Goal: Information Seeking & Learning: Check status

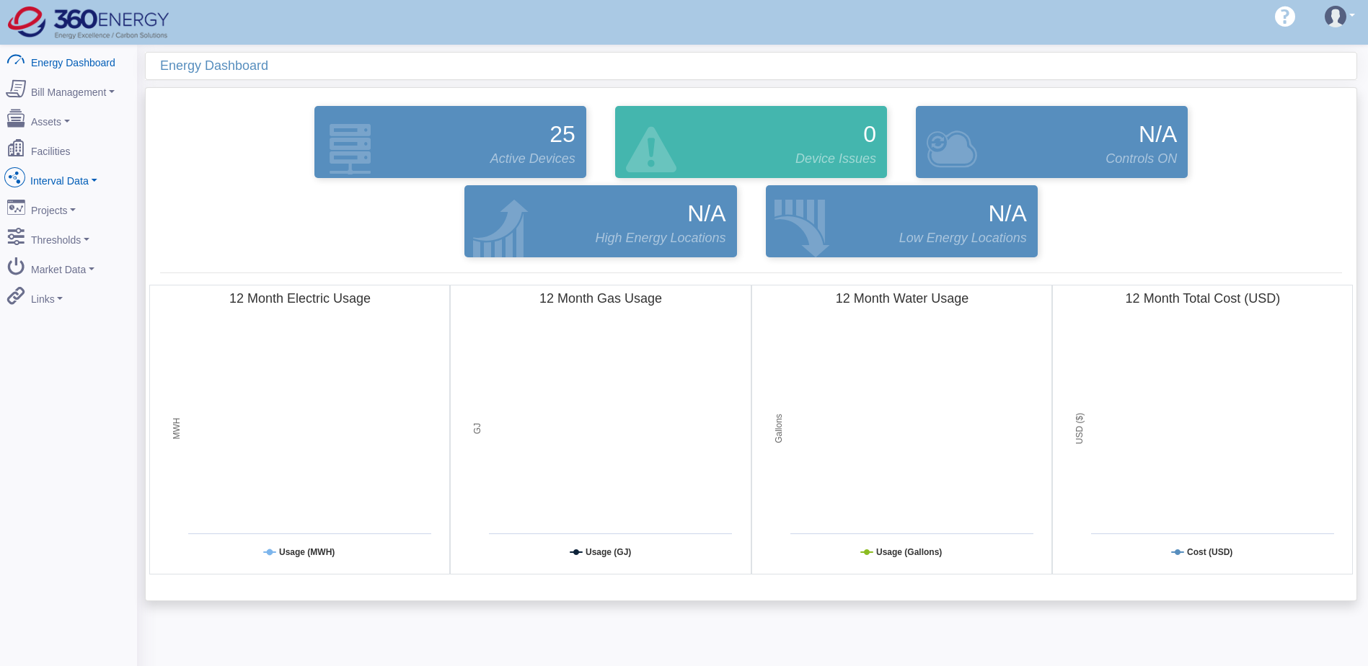
click at [75, 173] on link "Interval Data" at bounding box center [69, 178] width 140 height 30
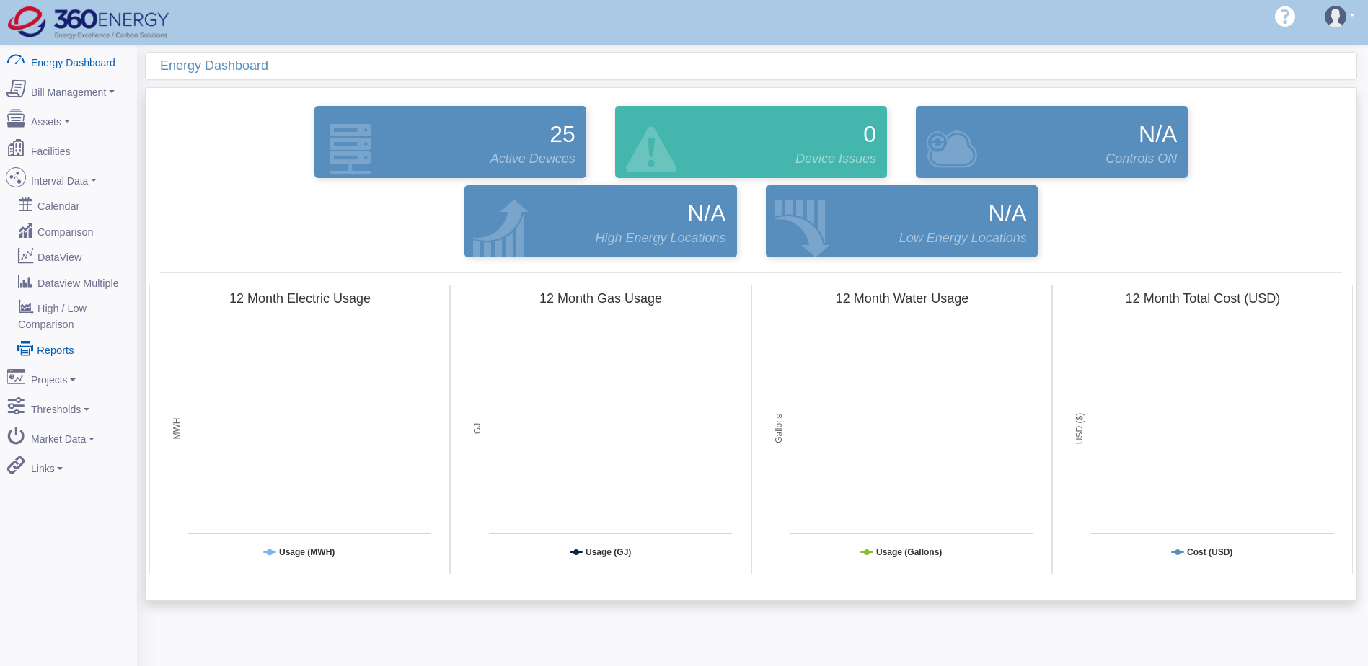
click at [58, 336] on link "Reports" at bounding box center [69, 349] width 140 height 26
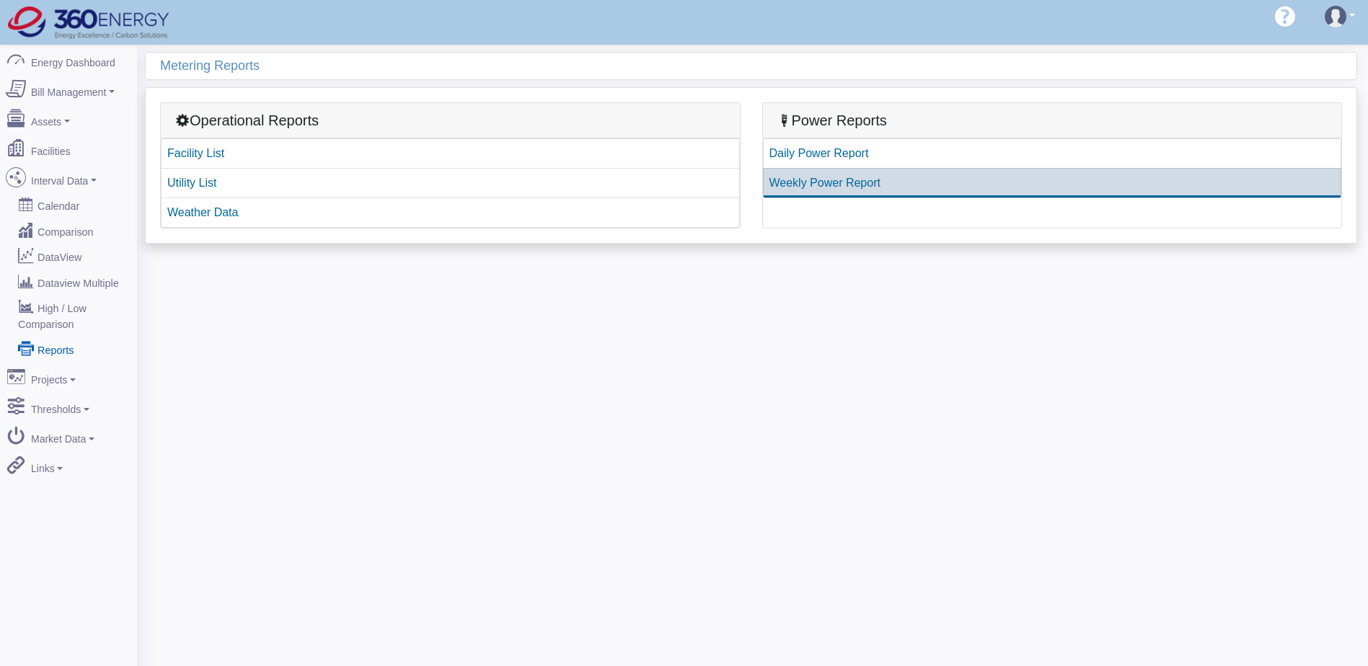
click at [815, 183] on link "Weekly Power Report" at bounding box center [1052, 183] width 579 height 30
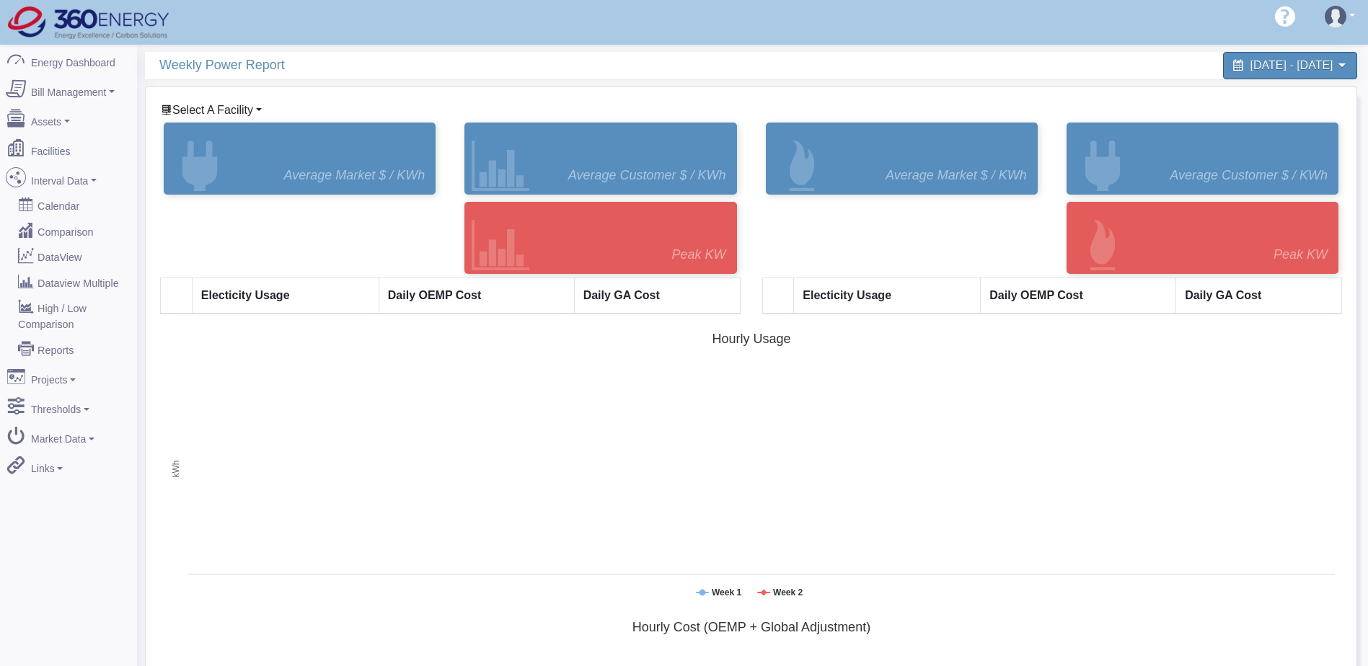
click at [213, 112] on span "Select A Facility" at bounding box center [212, 110] width 81 height 12
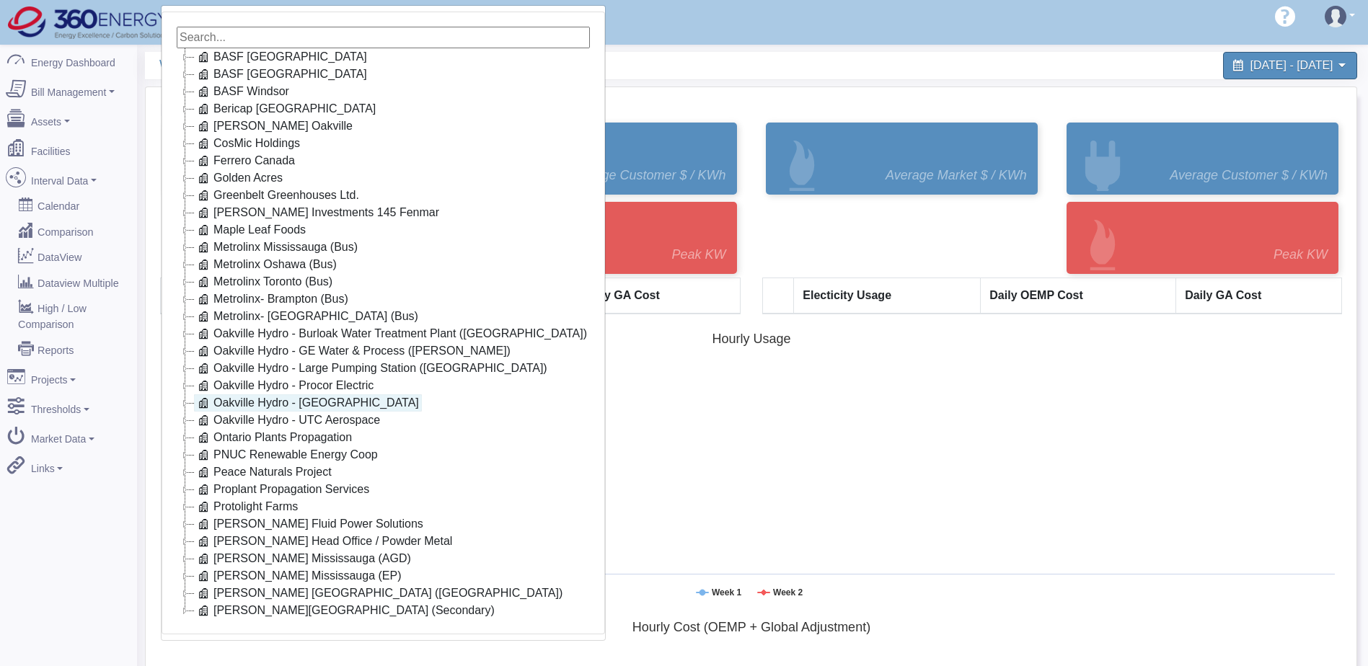
click at [307, 404] on link "Oakville Hydro - [GEOGRAPHIC_DATA]" at bounding box center [308, 402] width 228 height 17
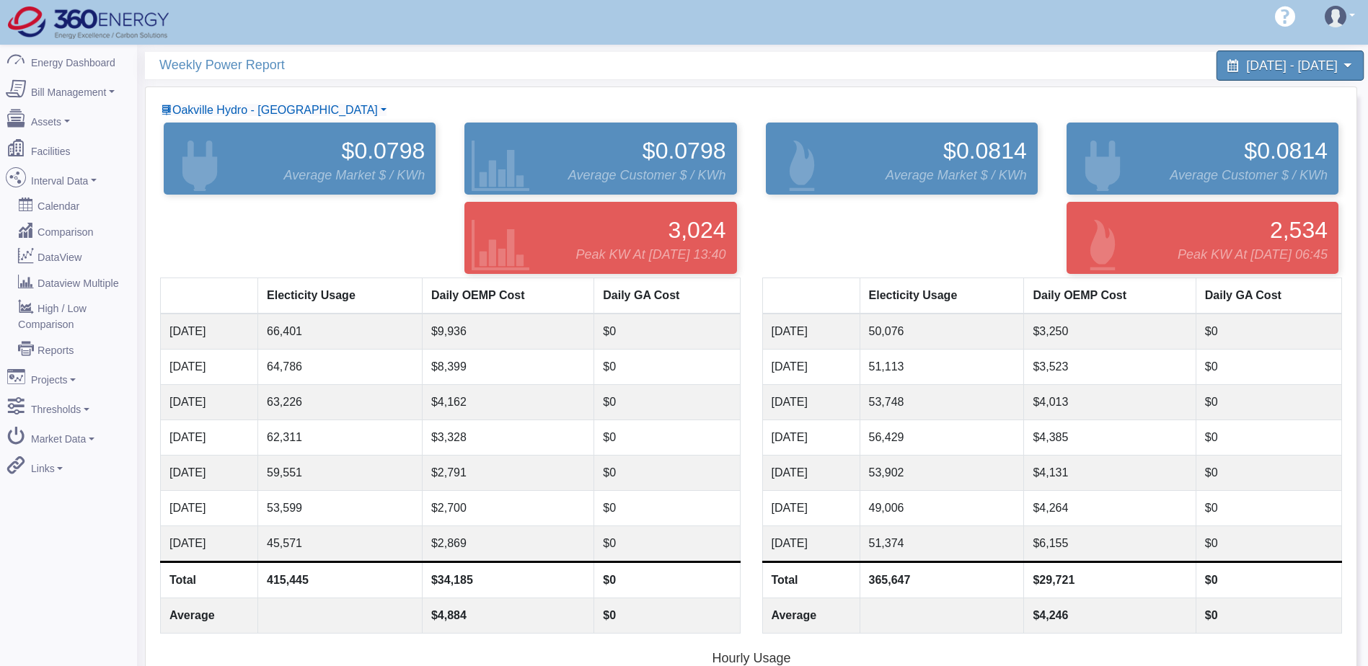
click at [1246, 69] on span "July 29, 2025 - August 11, 2025" at bounding box center [1291, 65] width 91 height 14
click at [1246, 62] on span "July 29, 2025 - August 11, 2025" at bounding box center [1291, 65] width 91 height 14
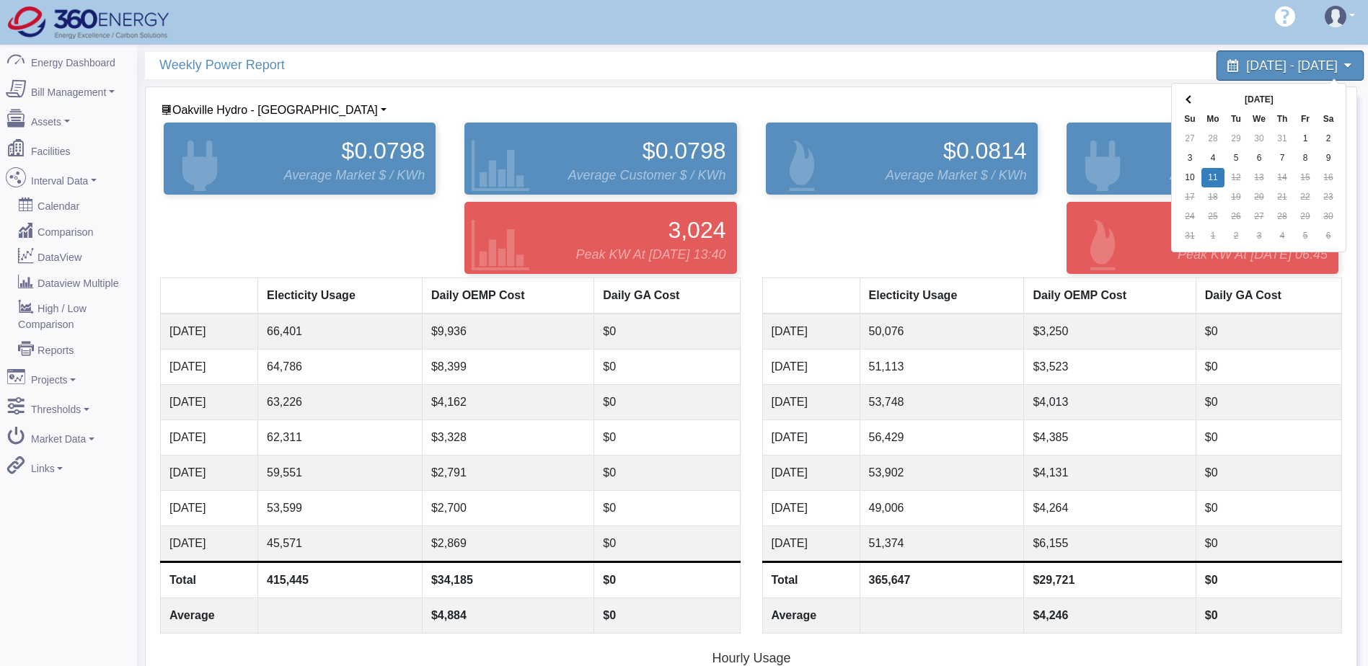
click at [1246, 62] on span "July 29, 2025 - August 11, 2025" at bounding box center [1291, 65] width 91 height 14
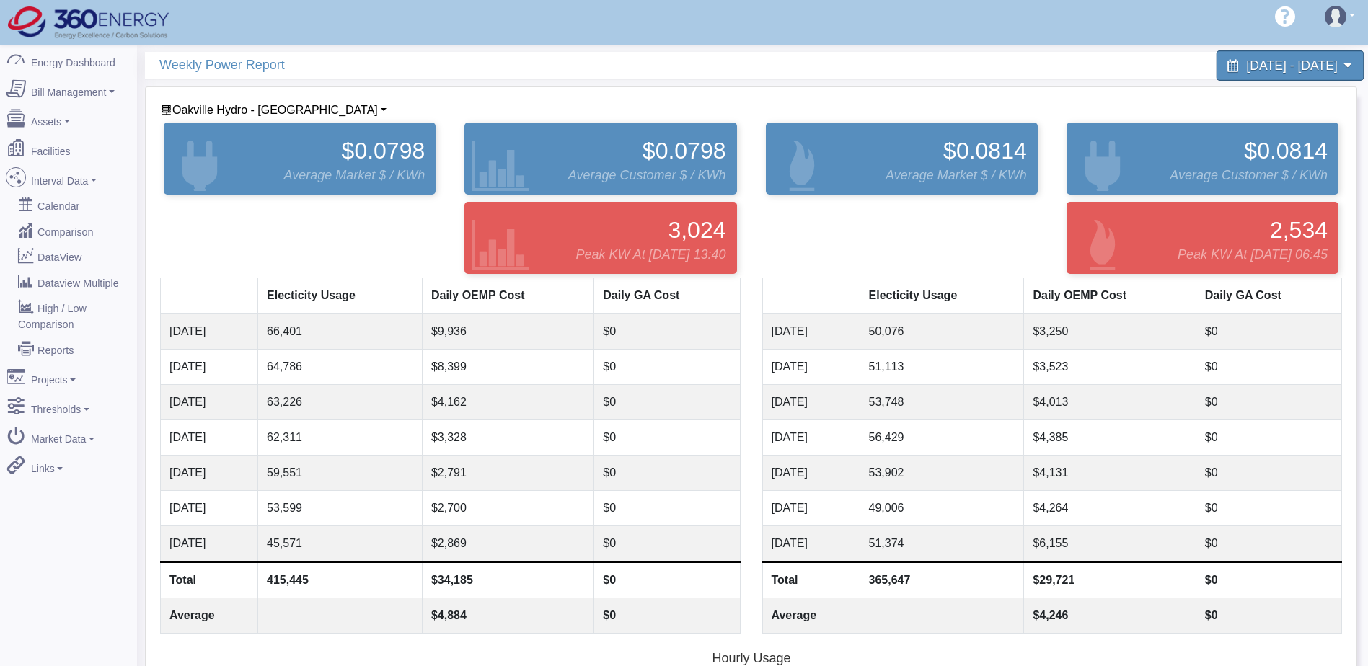
click at [1246, 67] on span "July 29, 2025 - August 11, 2025" at bounding box center [1291, 65] width 91 height 14
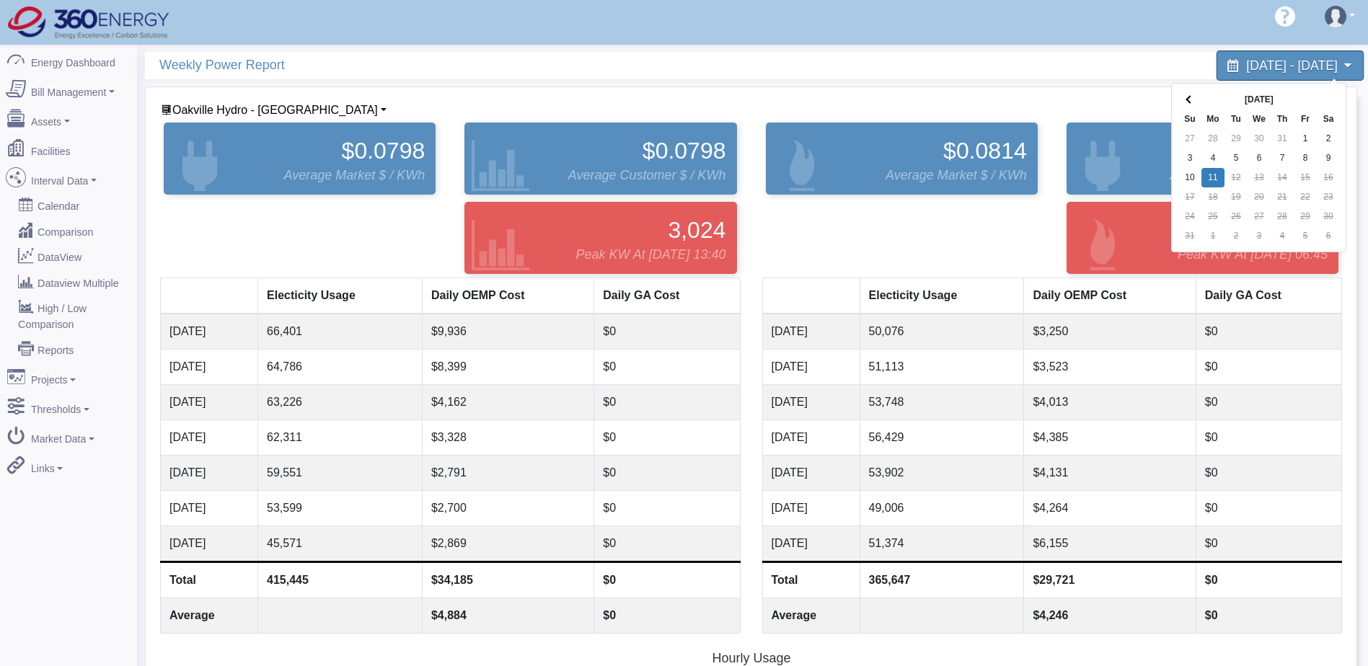
click at [1246, 67] on span "July 29, 2025 - August 11, 2025" at bounding box center [1291, 65] width 91 height 14
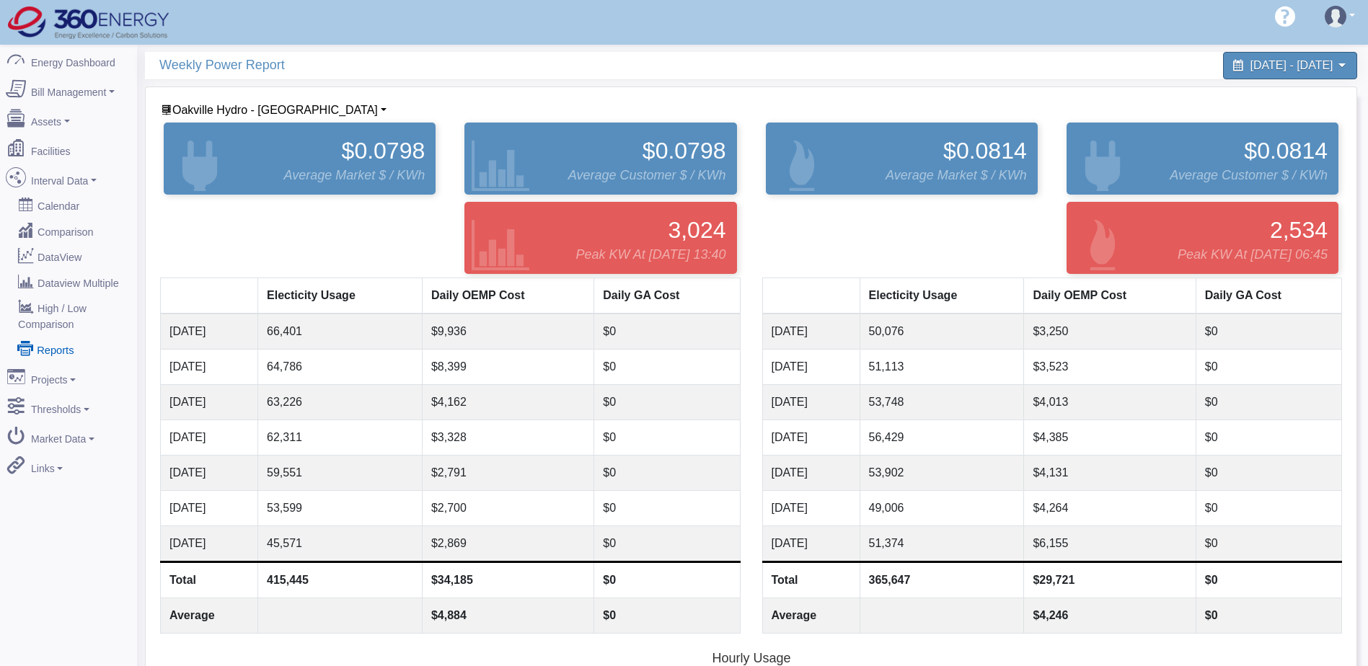
click at [65, 336] on link "Reports" at bounding box center [69, 349] width 140 height 26
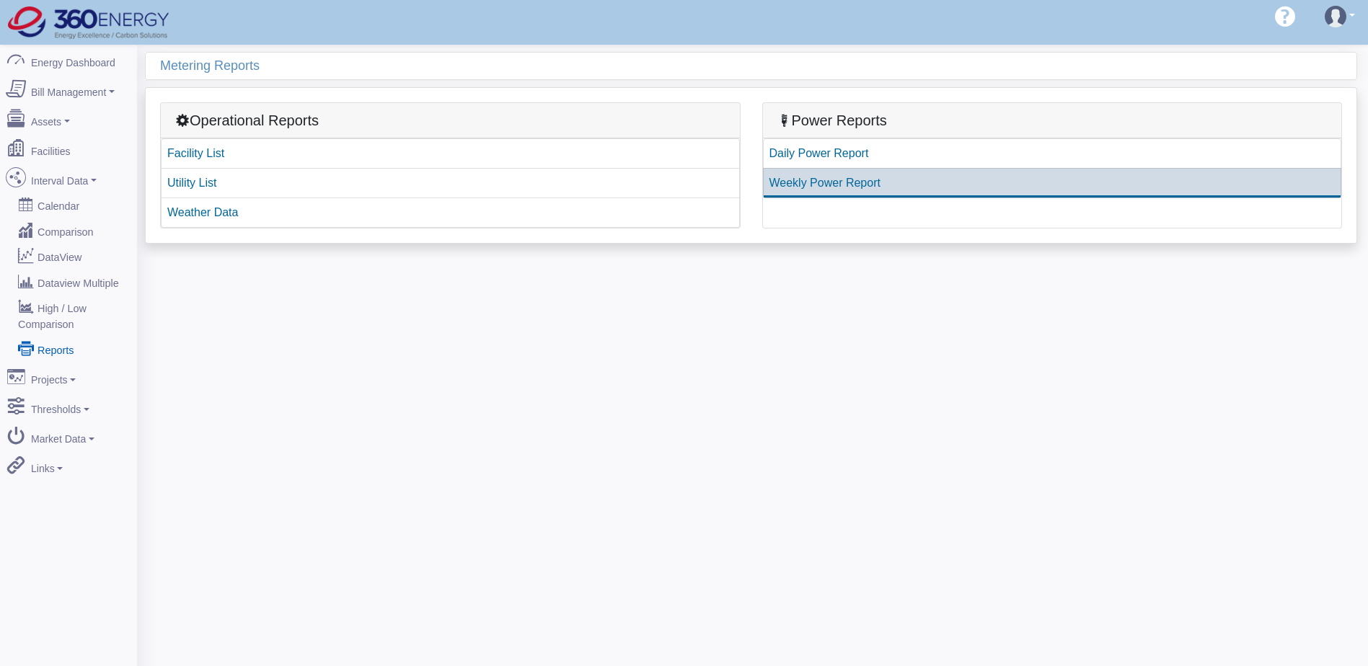
click at [845, 182] on link "Weekly Power Report" at bounding box center [1052, 183] width 579 height 30
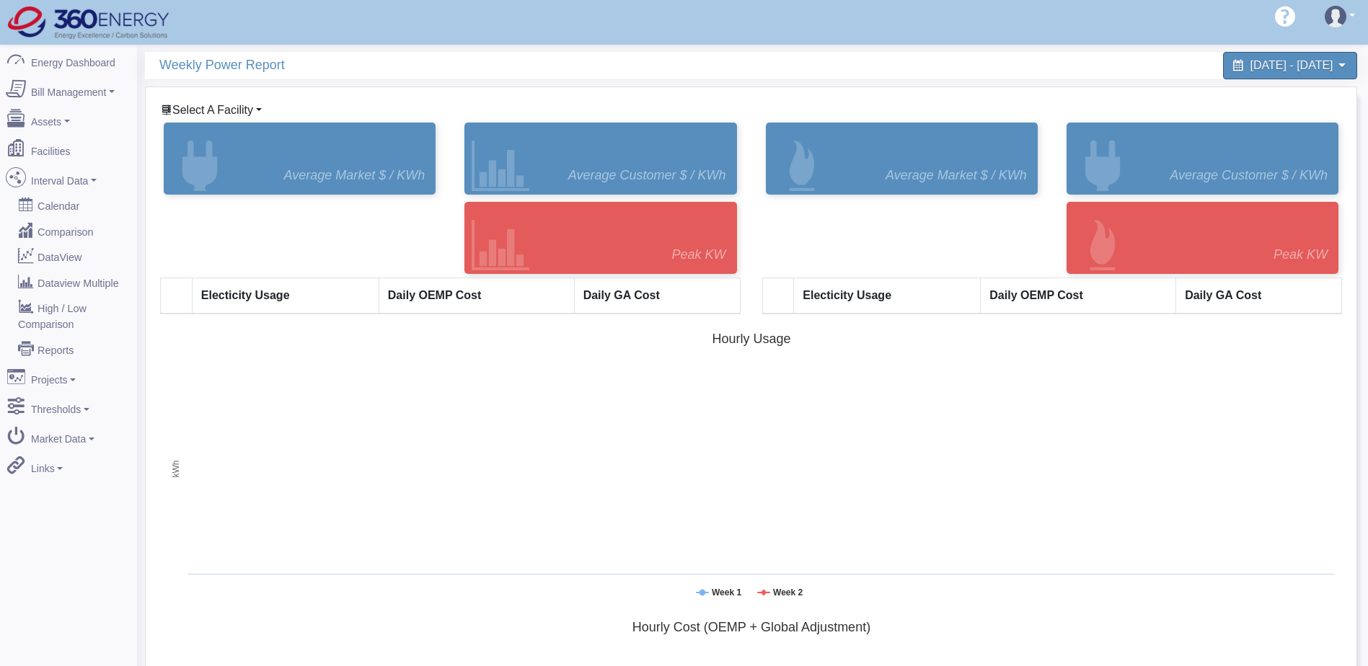
click at [231, 105] on span "Select A Facility" at bounding box center [212, 110] width 81 height 12
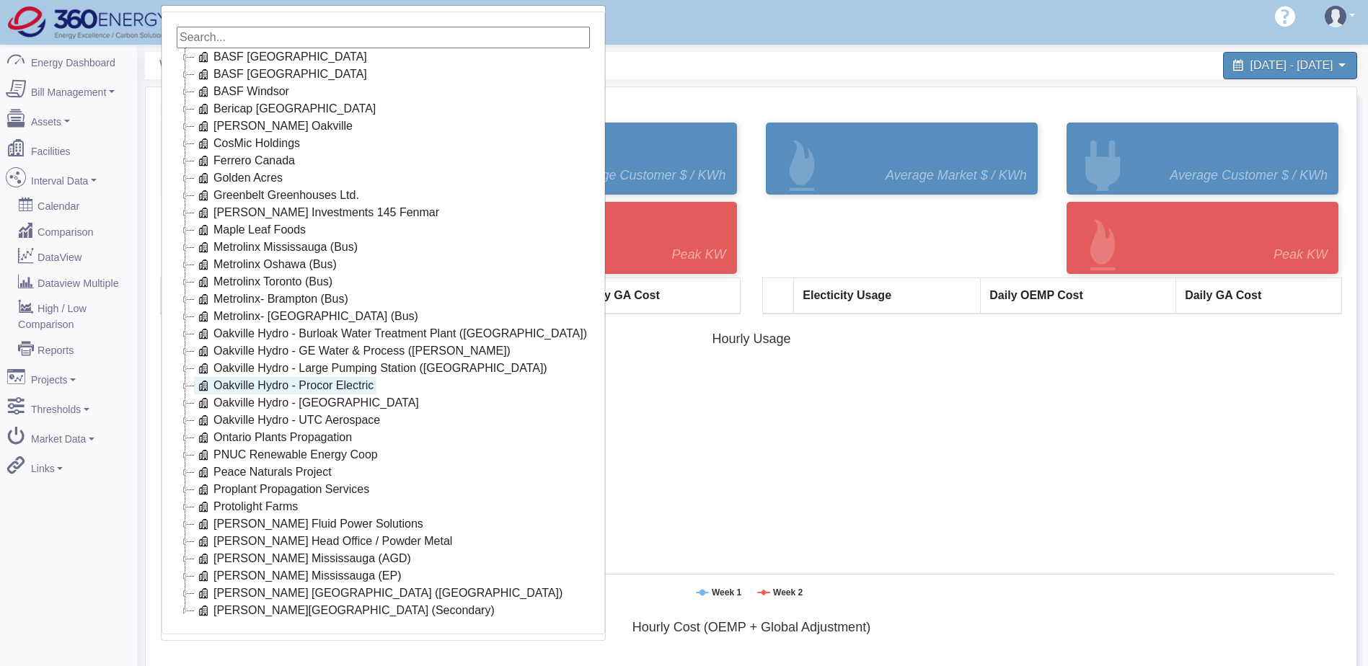
click at [323, 393] on link "Oakville Hydro - Procor Electric" at bounding box center [285, 385] width 182 height 17
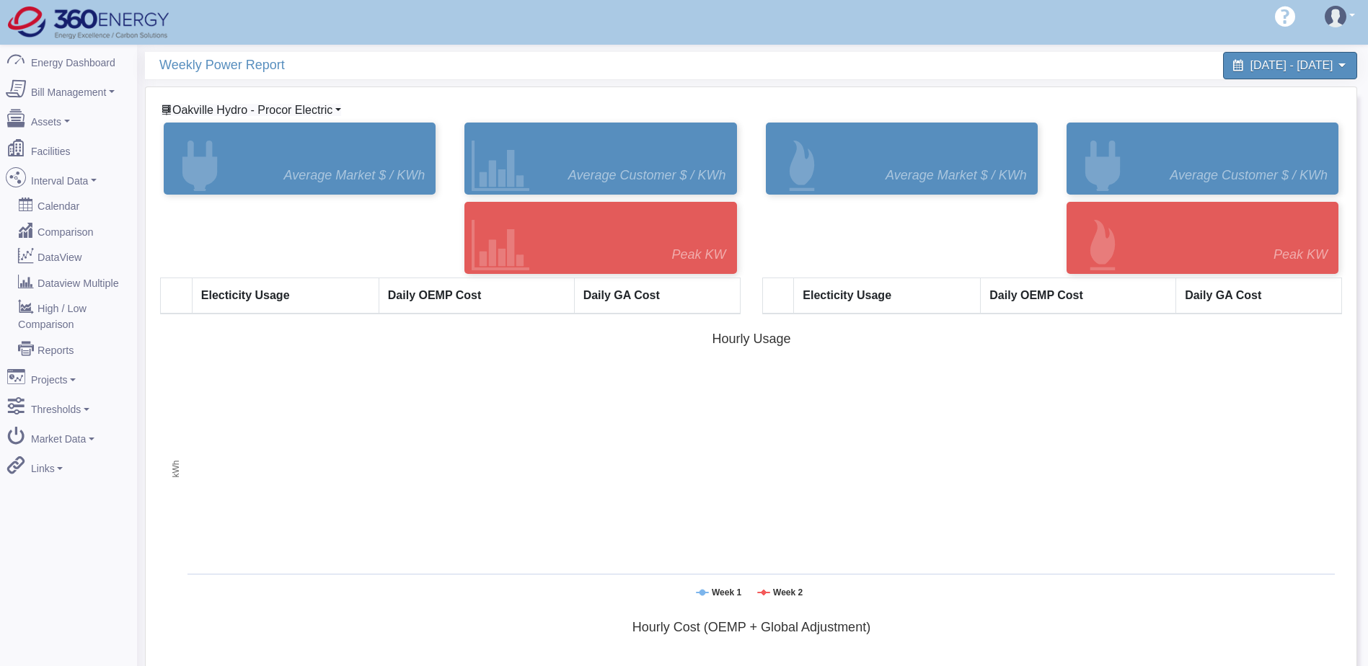
click at [296, 111] on span "Oakville Hydro - Procor Electric" at bounding box center [252, 110] width 160 height 12
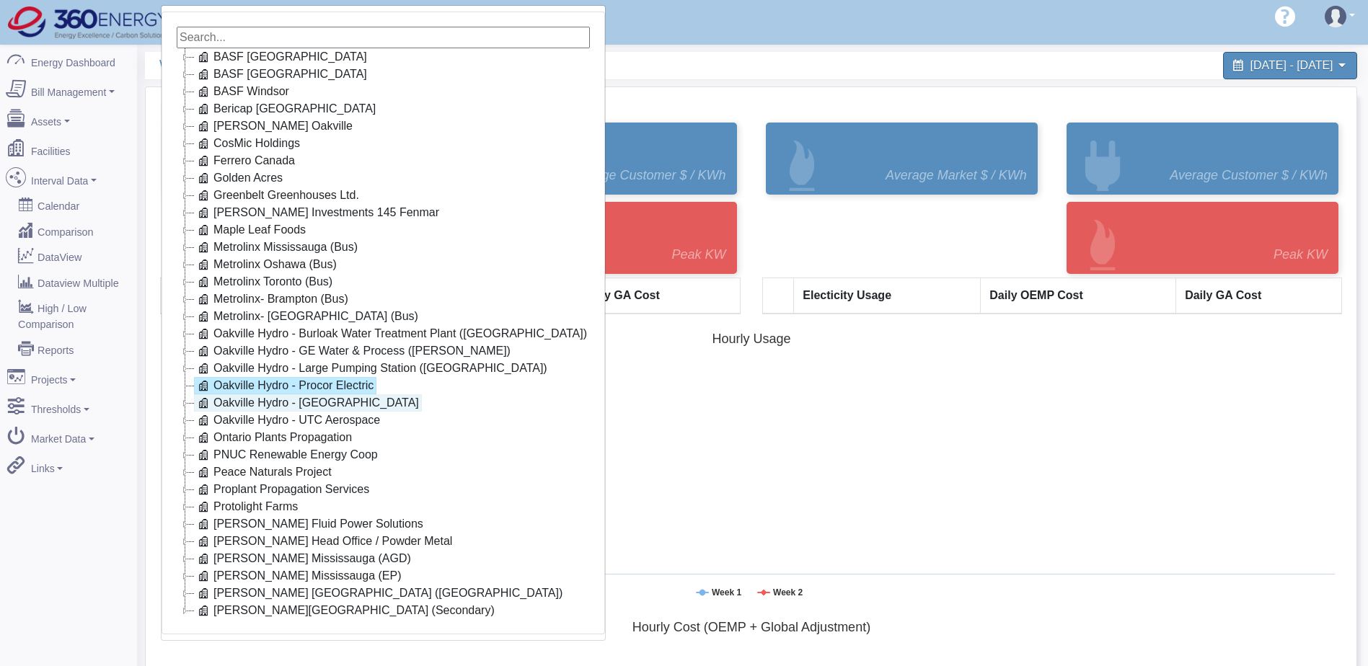
click at [301, 407] on link "Oakville Hydro - [GEOGRAPHIC_DATA]" at bounding box center [308, 402] width 228 height 17
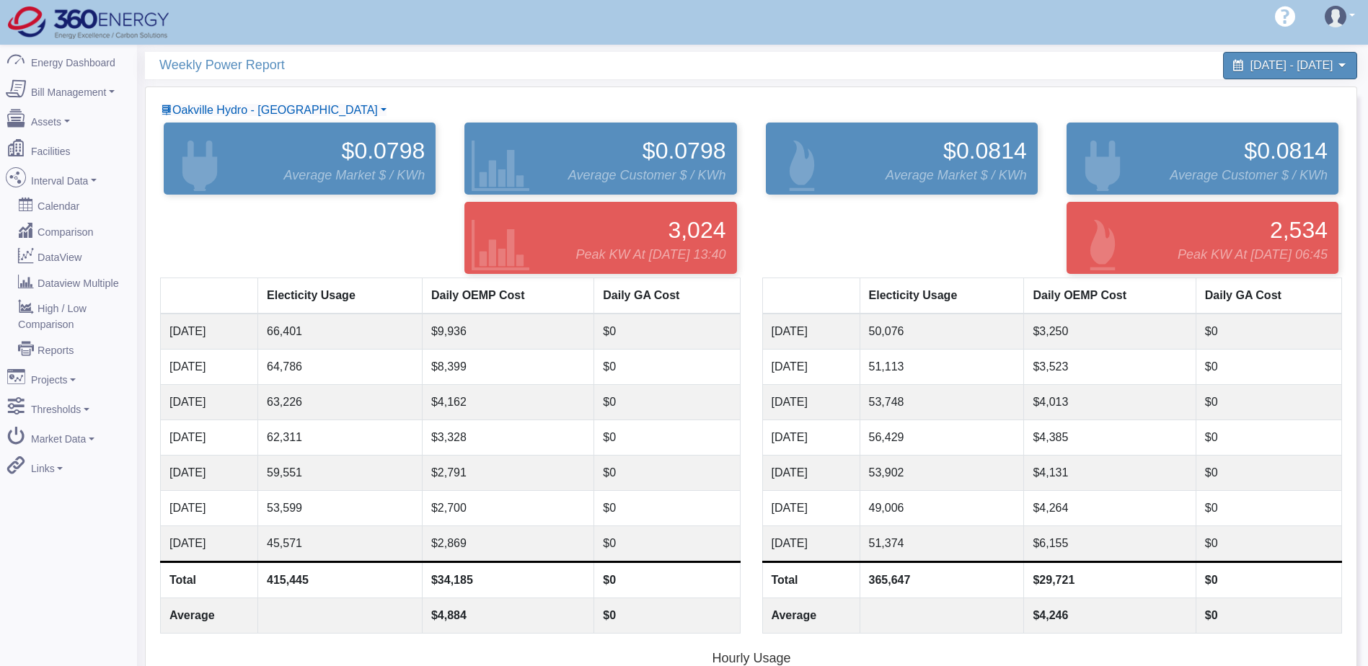
click at [792, 237] on div at bounding box center [901, 237] width 301 height 79
click at [298, 107] on link "Oakville Hydro - [GEOGRAPHIC_DATA]" at bounding box center [274, 110] width 226 height 12
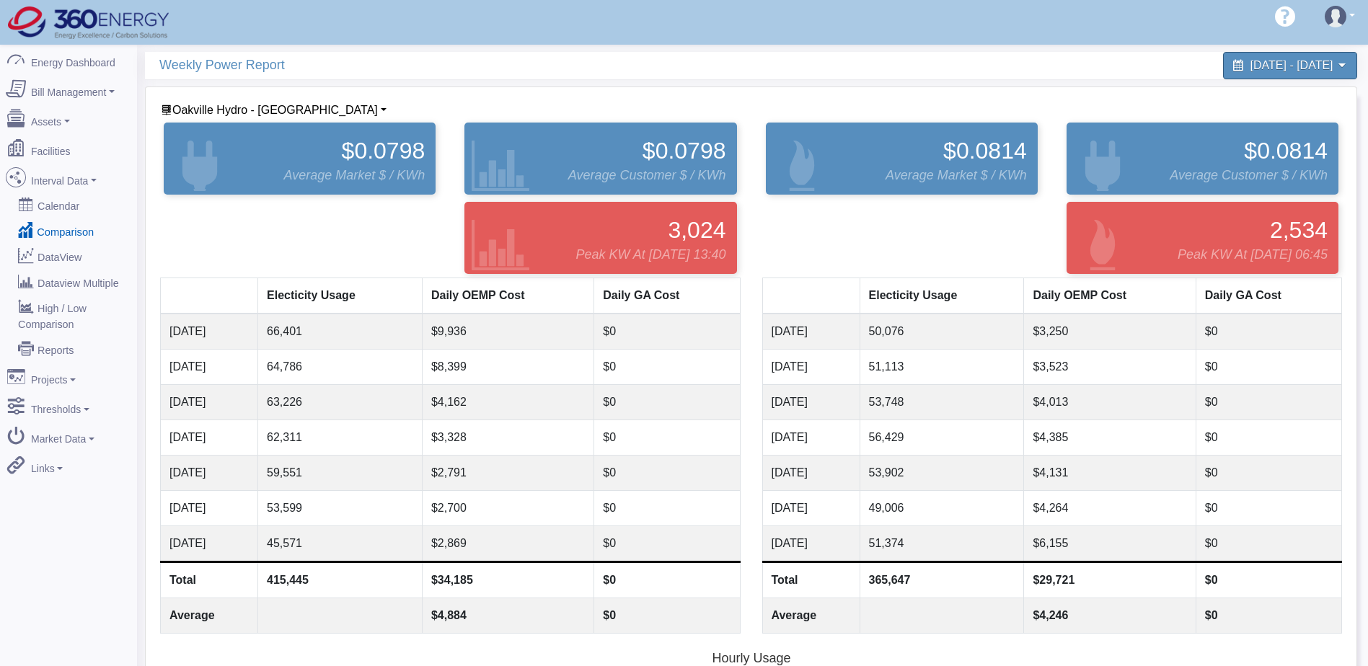
click at [54, 218] on link "Comparison" at bounding box center [69, 231] width 140 height 26
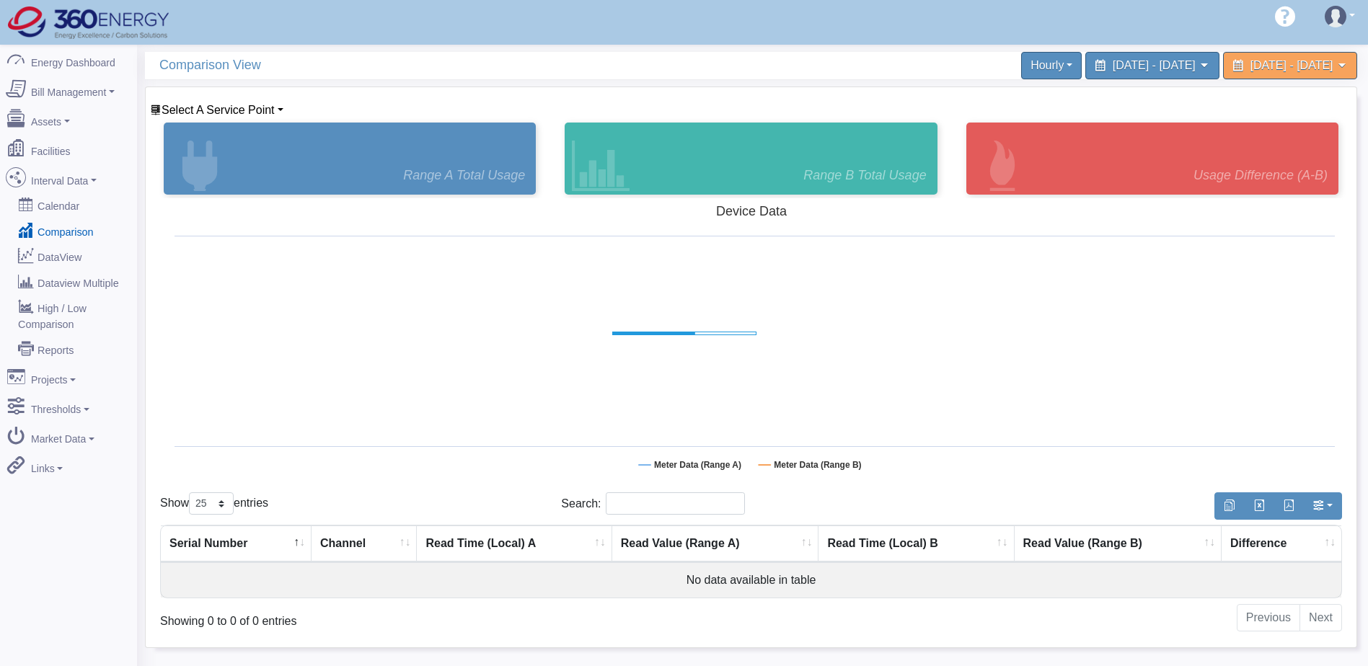
select select "25"
click at [75, 244] on link "DataView" at bounding box center [69, 257] width 140 height 26
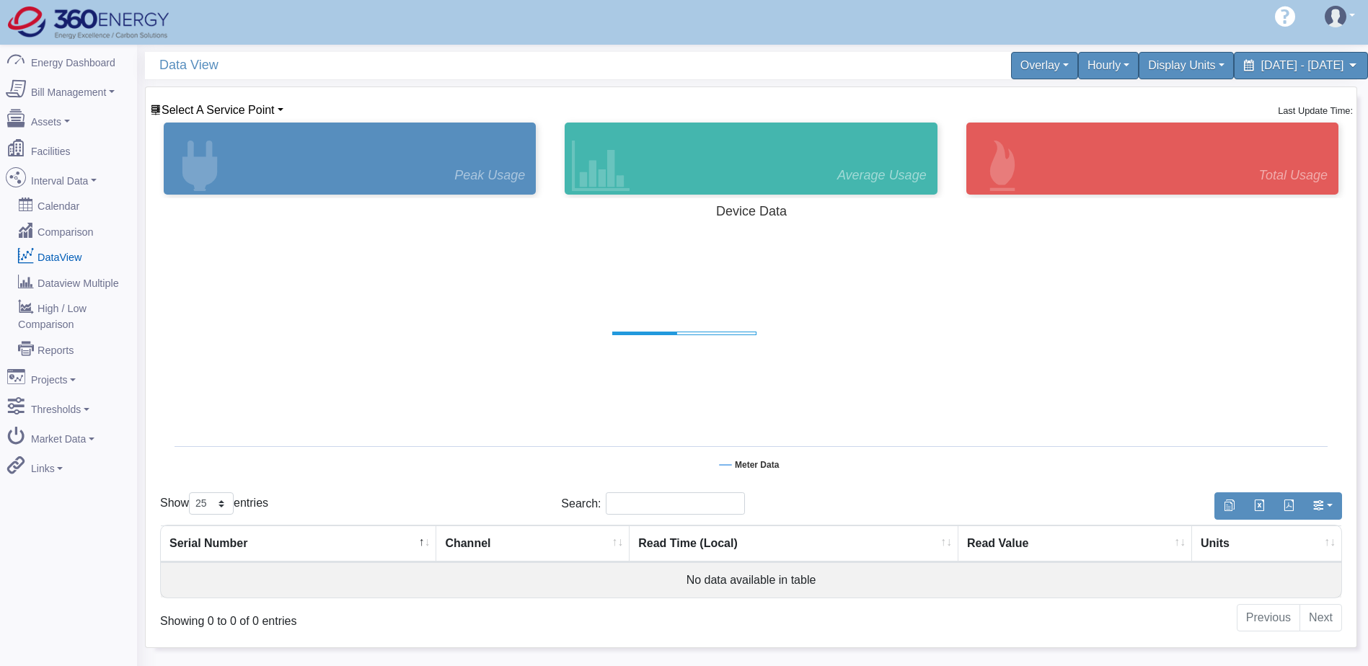
select select "25"
click at [83, 270] on link "Dataview Multiple" at bounding box center [68, 283] width 137 height 26
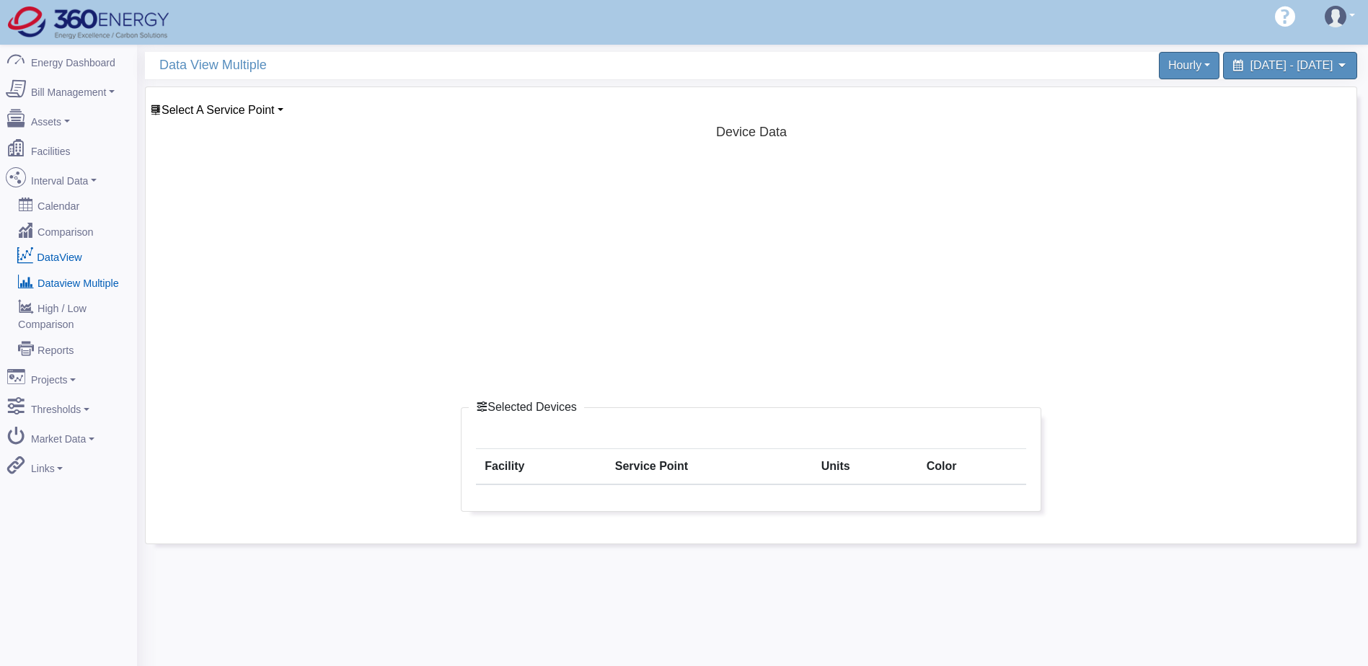
click at [74, 247] on link "DataView" at bounding box center [69, 257] width 140 height 26
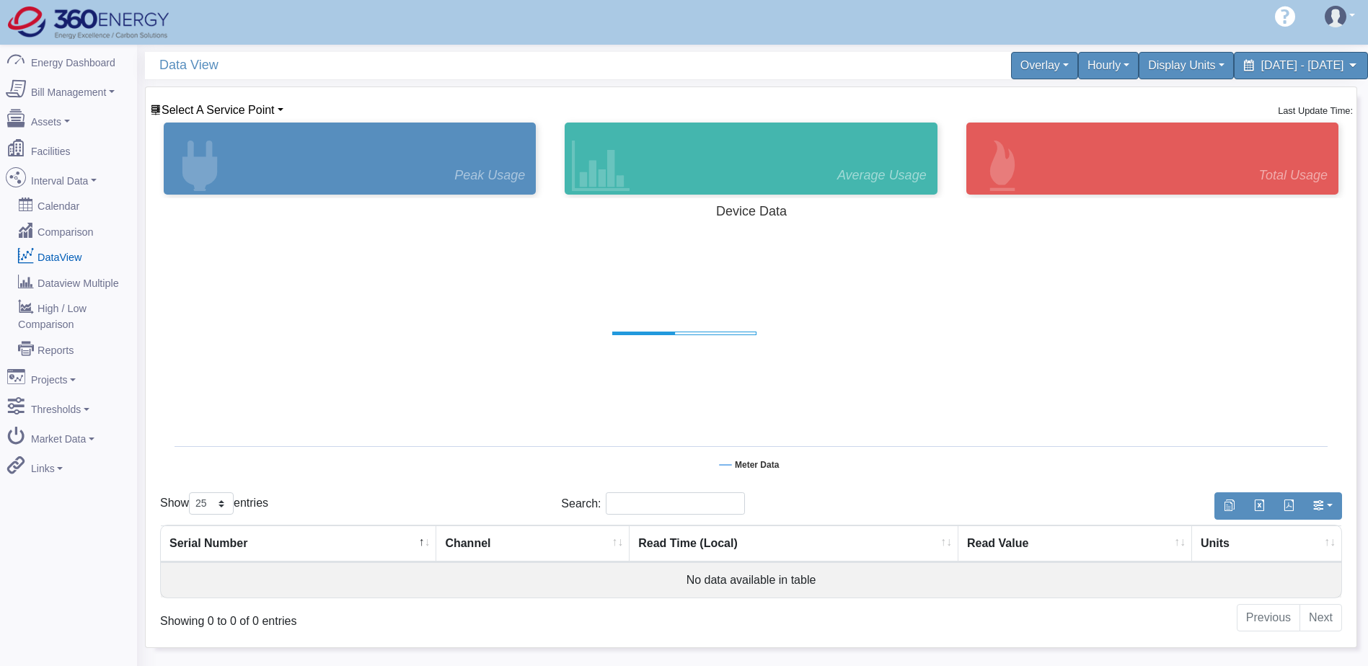
select select "25"
click at [251, 107] on span "Select A Service Point" at bounding box center [217, 110] width 113 height 12
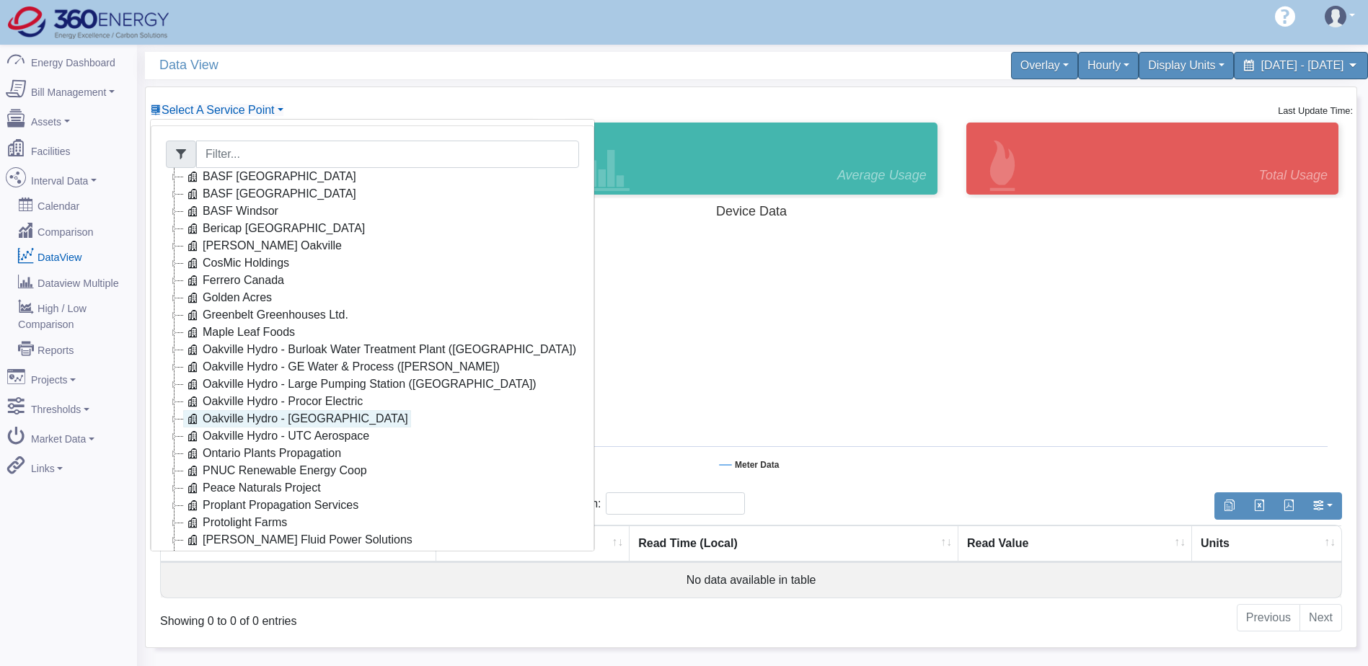
click at [291, 423] on link "Oakville Hydro - Ropak" at bounding box center [297, 418] width 228 height 17
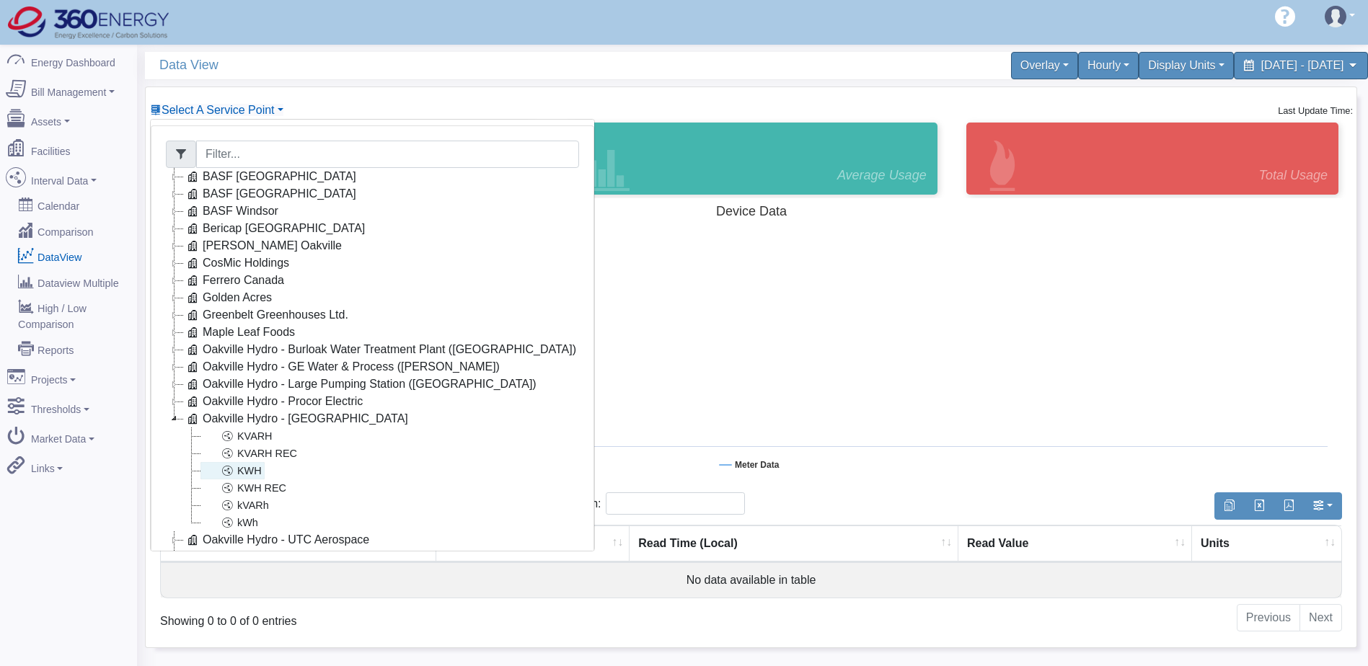
click at [258, 477] on link "KWH" at bounding box center [232, 470] width 64 height 17
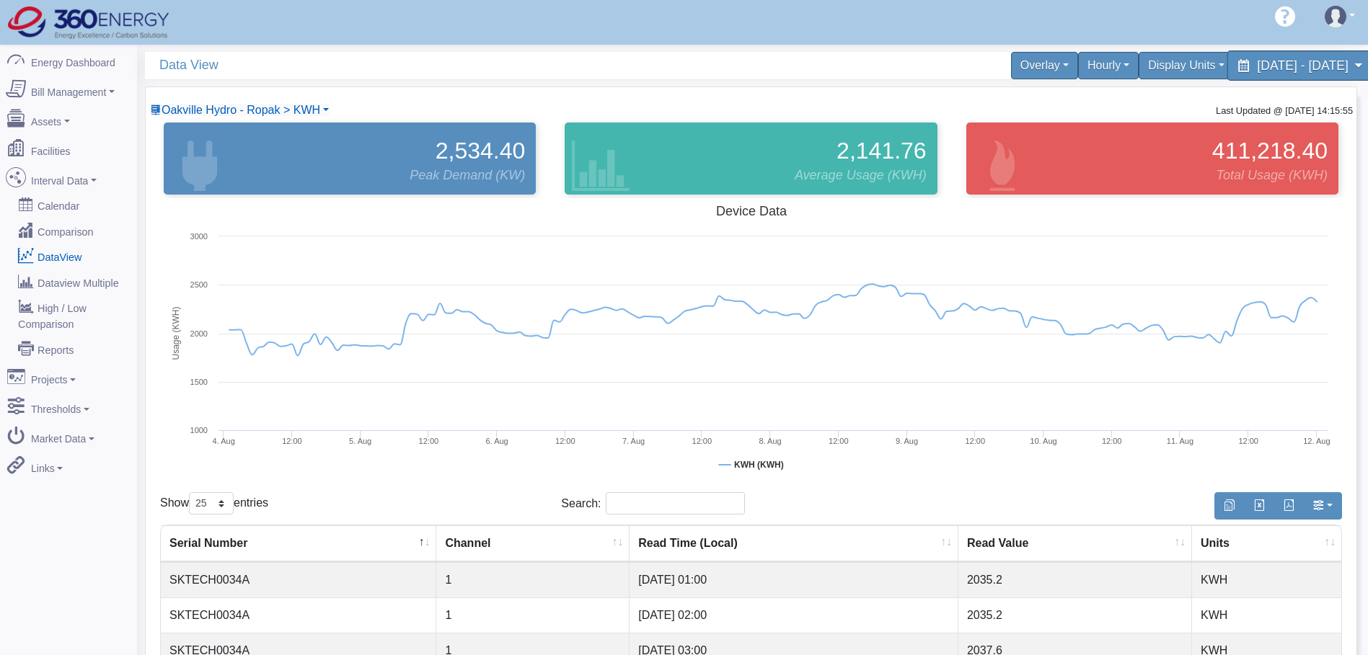
click at [1256, 63] on span "August 4, 2025 - August 11, 2025" at bounding box center [1301, 65] width 91 height 14
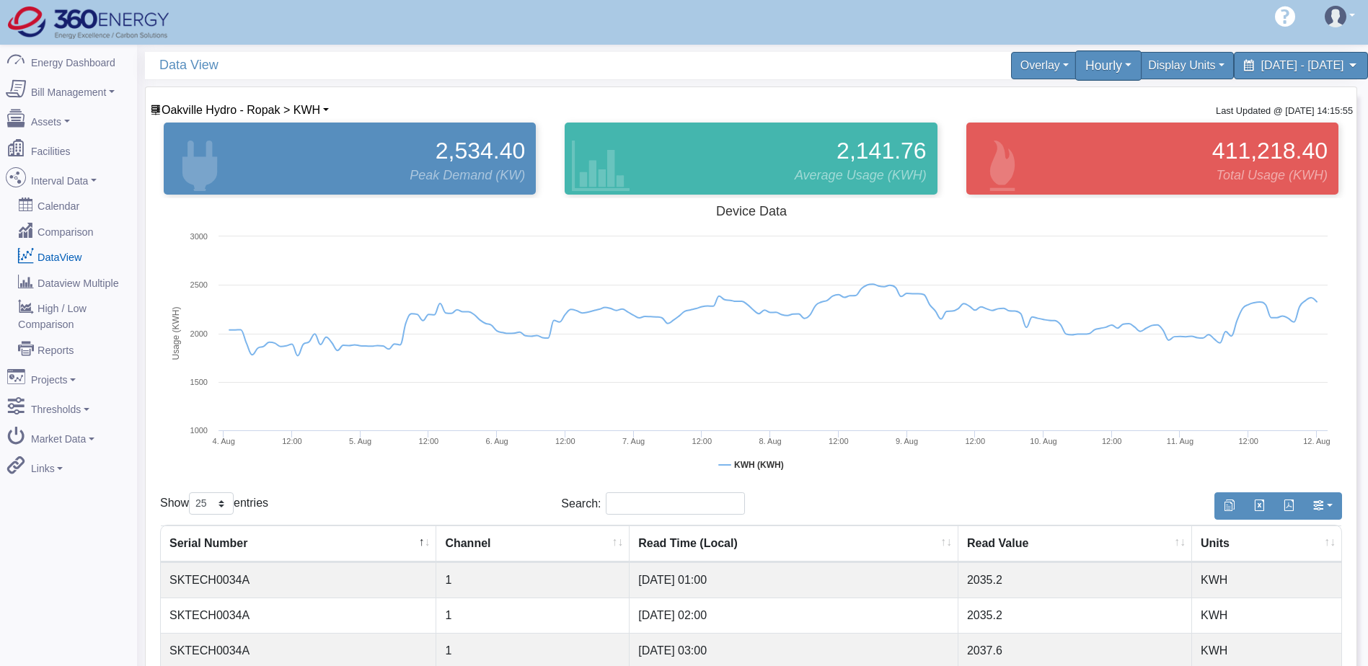
click at [1075, 63] on div "Hourly" at bounding box center [1108, 65] width 67 height 30
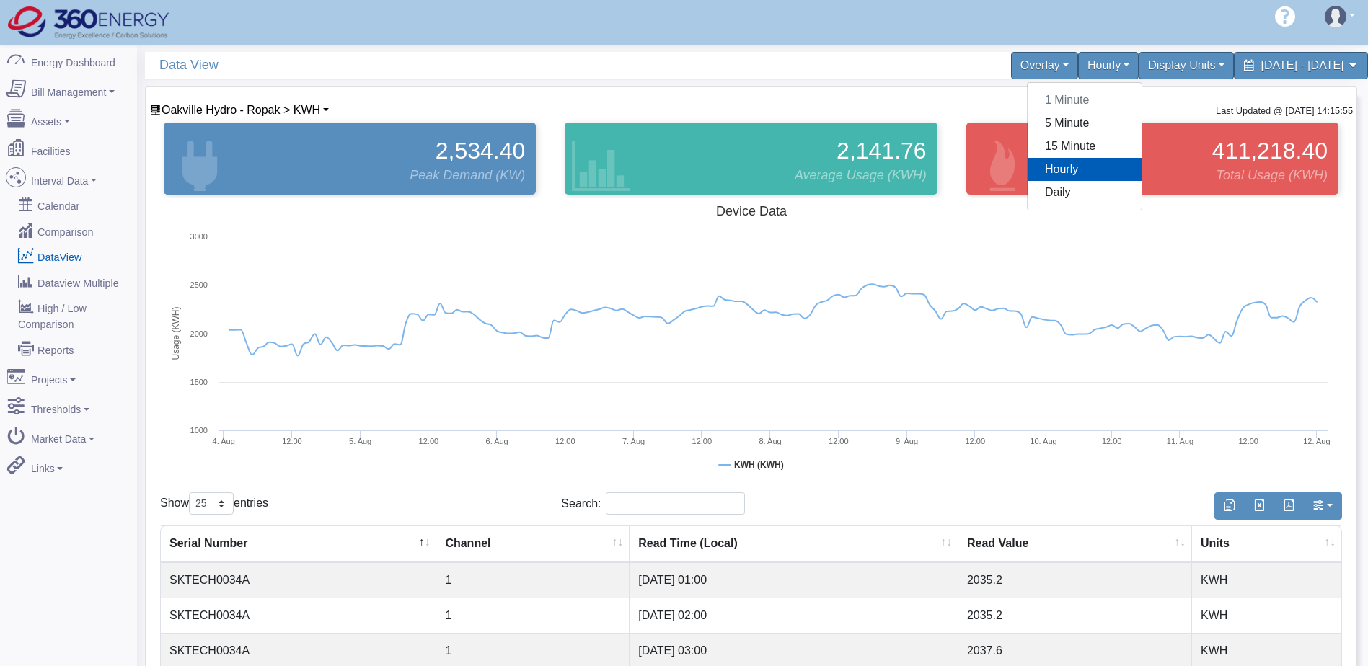
click at [55, 337] on link "Reports" at bounding box center [69, 349] width 140 height 26
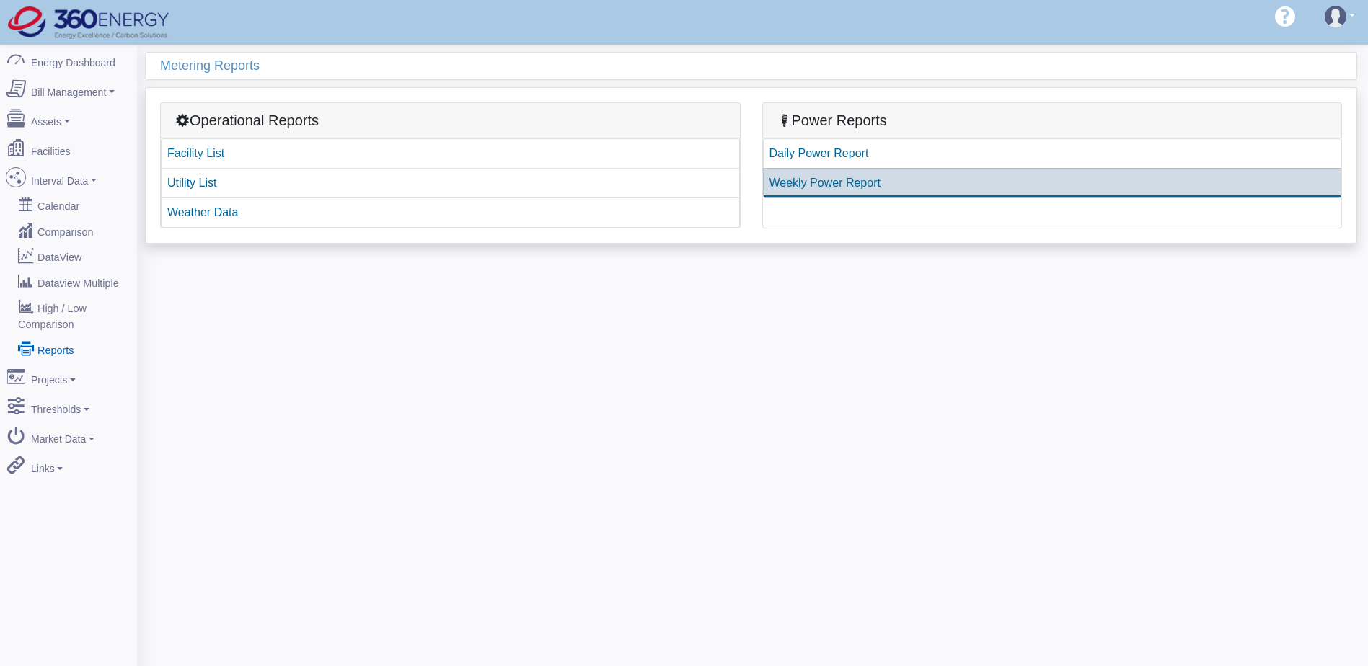
click at [823, 178] on link "Weekly Power Report" at bounding box center [1052, 183] width 579 height 30
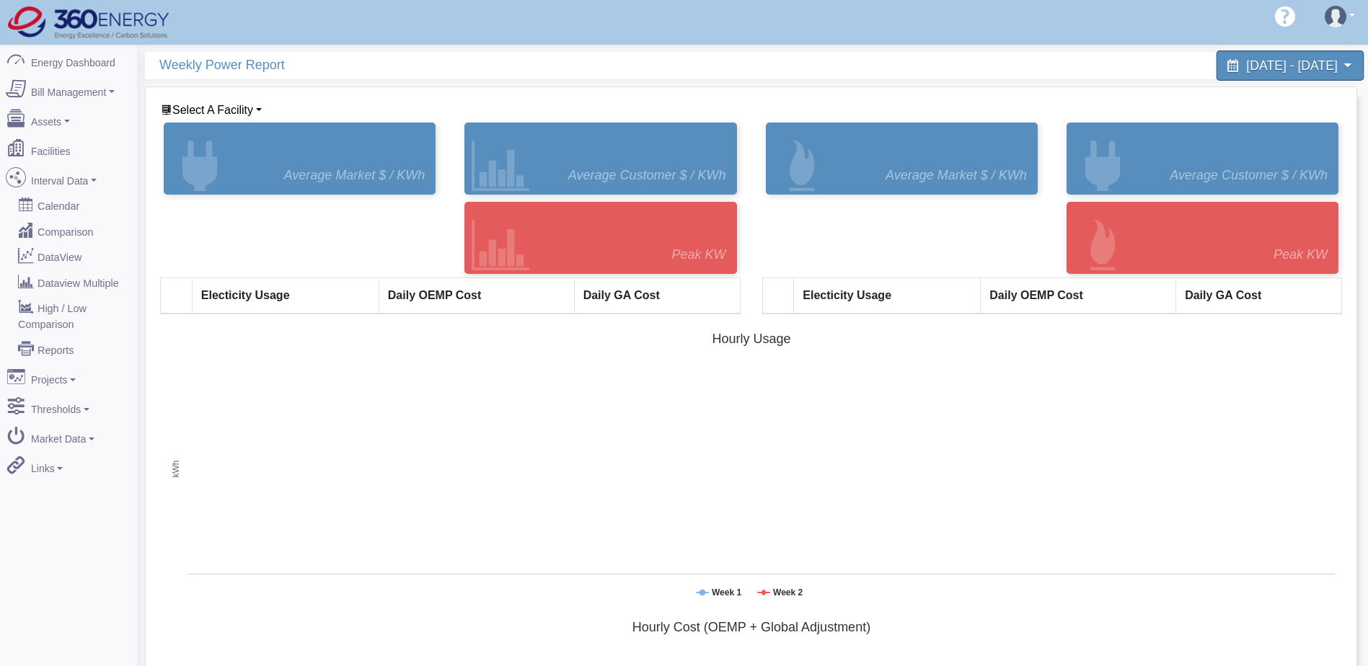
click at [1298, 69] on span "[DATE] - [DATE]" at bounding box center [1291, 65] width 91 height 14
click at [337, 104] on div "Select A Facility BASF [GEOGRAPHIC_DATA] BASF [GEOGRAPHIC_DATA] [GEOGRAPHIC_DAT…" at bounding box center [455, 110] width 591 height 17
click at [244, 112] on span "Select A Facility" at bounding box center [212, 110] width 81 height 12
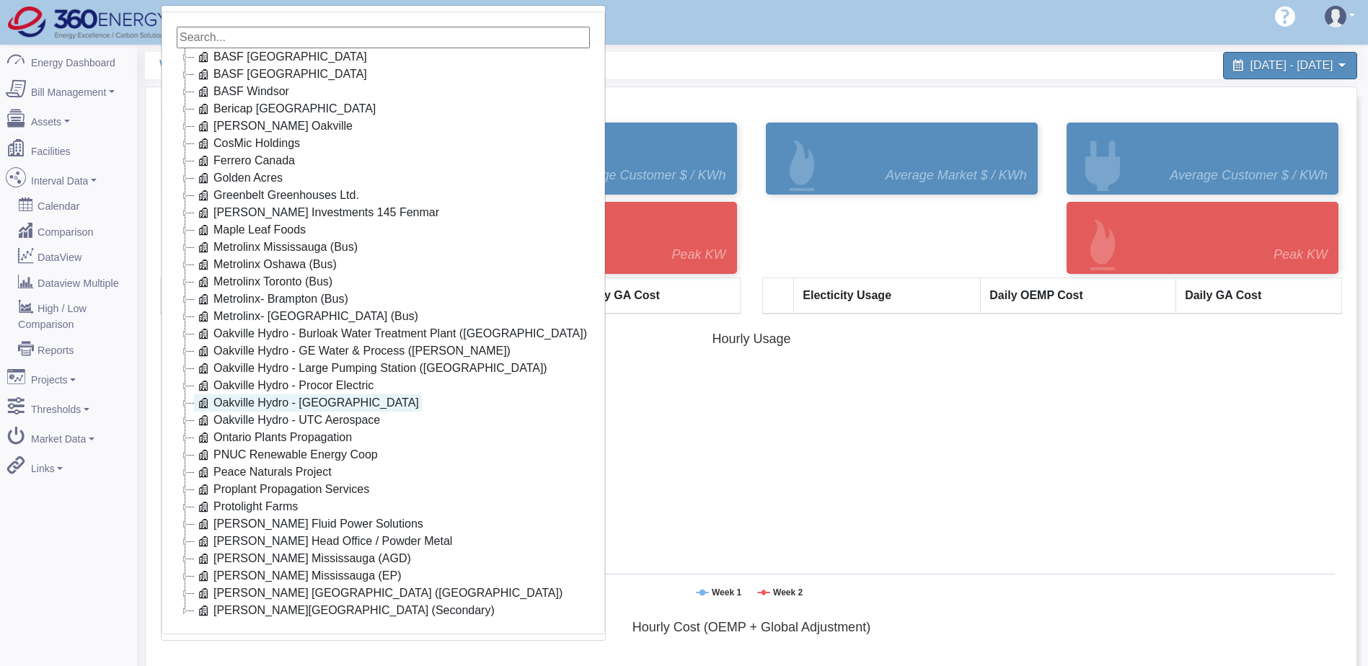
click at [291, 399] on link "Oakville Hydro - [GEOGRAPHIC_DATA]" at bounding box center [308, 402] width 228 height 17
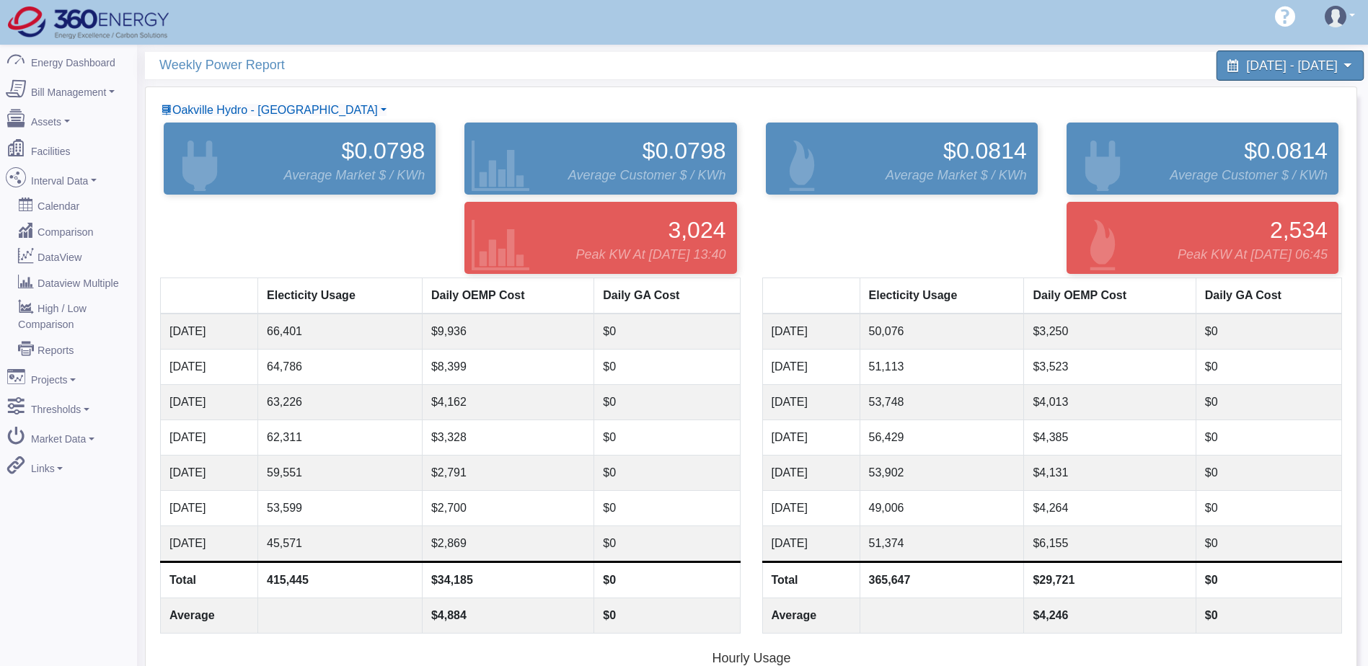
click at [1294, 66] on span "July 29, 2025 - August 11, 2025" at bounding box center [1291, 65] width 91 height 14
click at [71, 362] on link "Projects" at bounding box center [69, 377] width 140 height 30
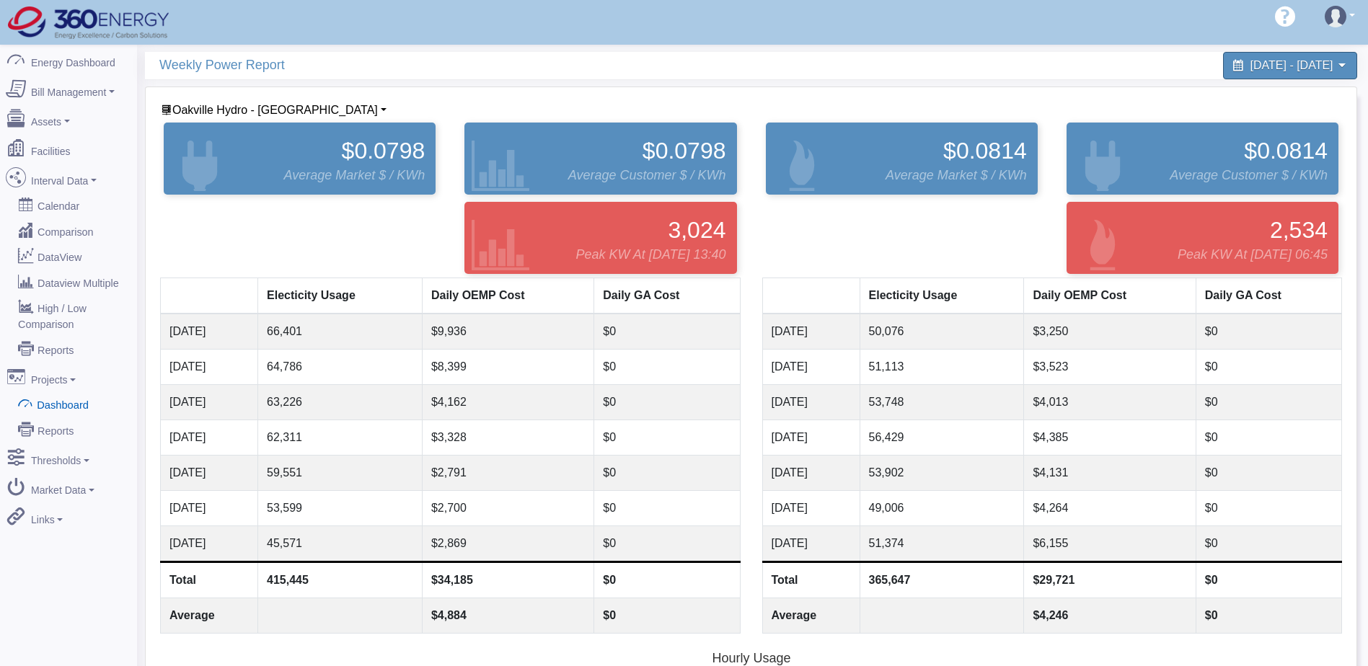
click at [66, 391] on link "Dashboard" at bounding box center [69, 404] width 140 height 26
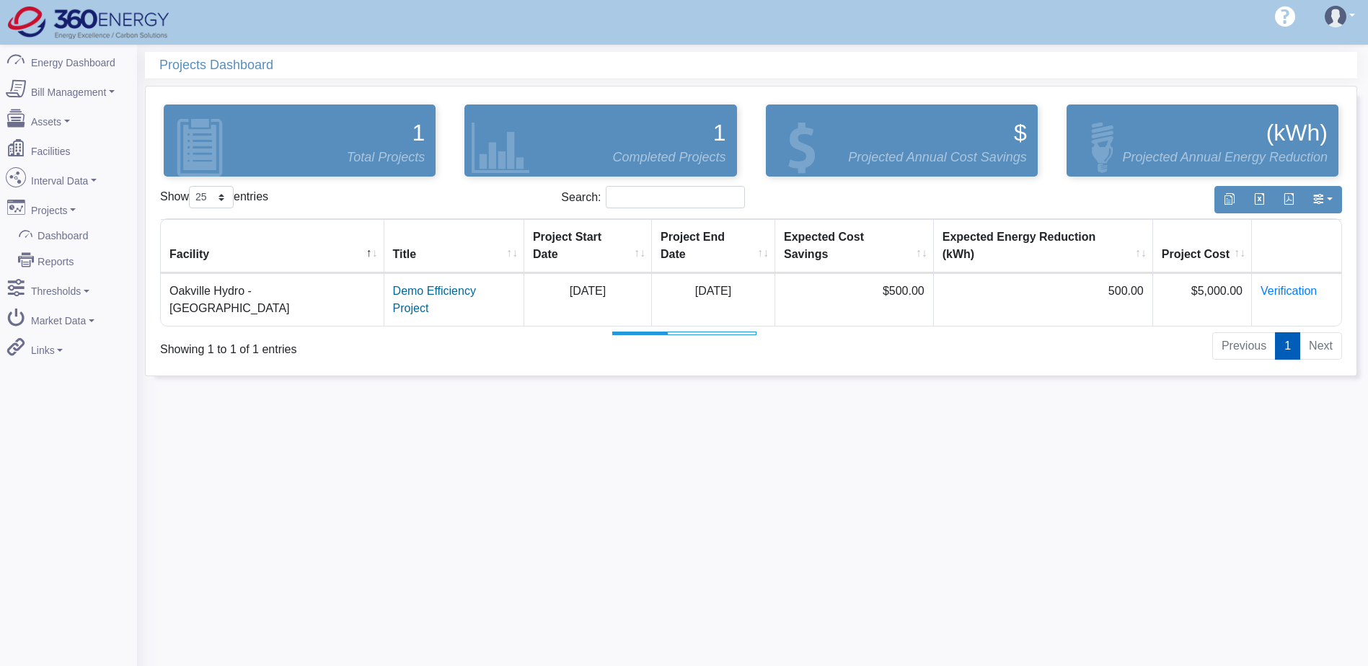
select select "25"
click at [393, 285] on link "Demo Efficiency Project" at bounding box center [434, 300] width 83 height 30
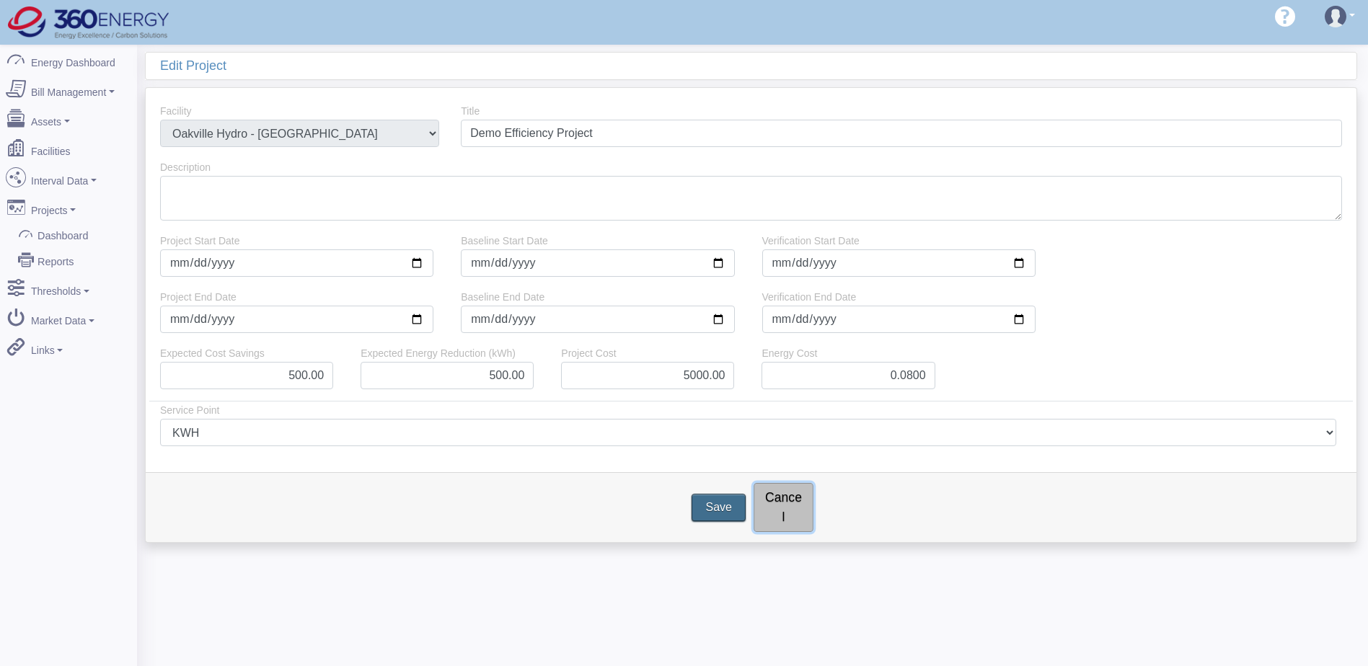
click at [793, 500] on link "Cancel" at bounding box center [783, 507] width 60 height 49
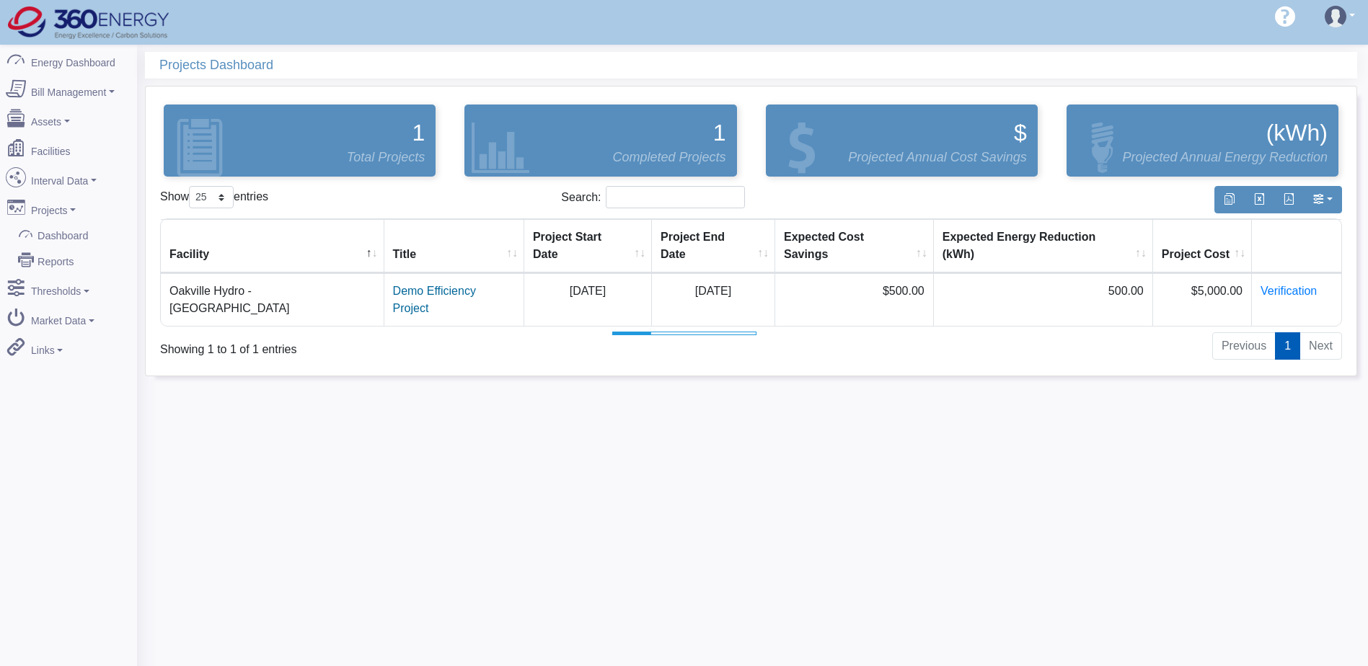
select select "25"
click at [1284, 285] on link "Verification" at bounding box center [1288, 291] width 56 height 12
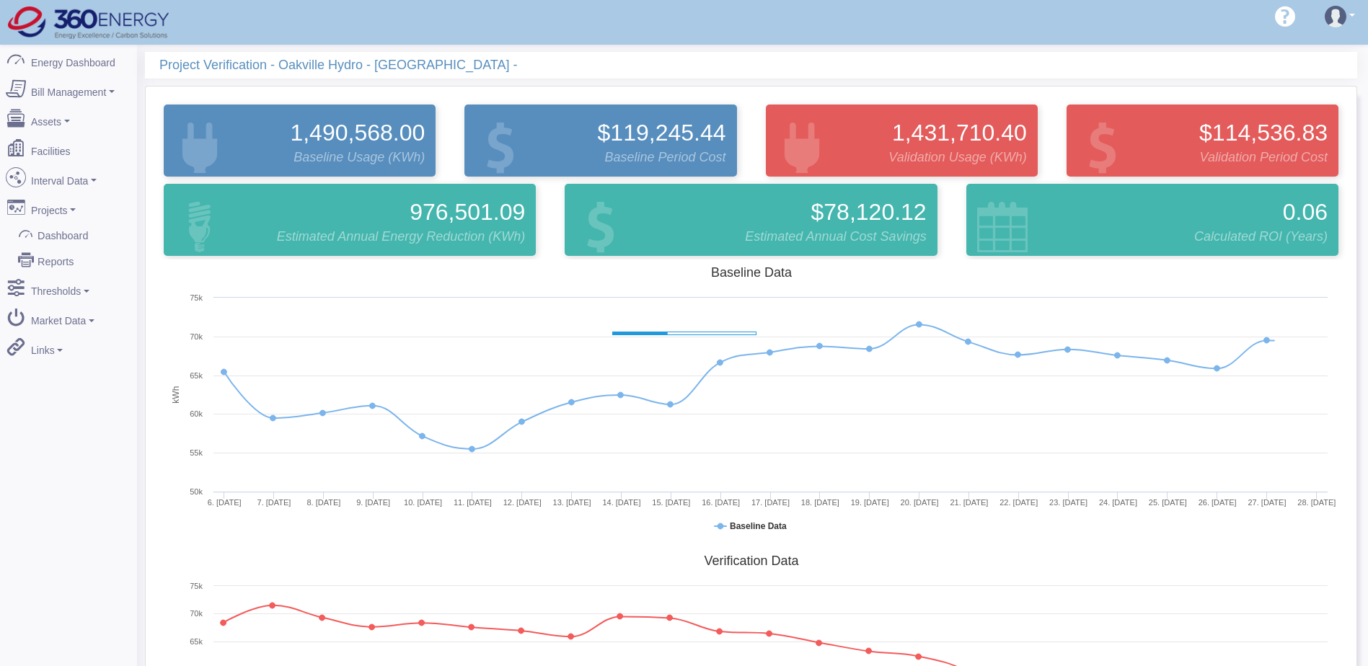
select select "25"
click at [96, 177] on link "Interval Data" at bounding box center [69, 178] width 140 height 30
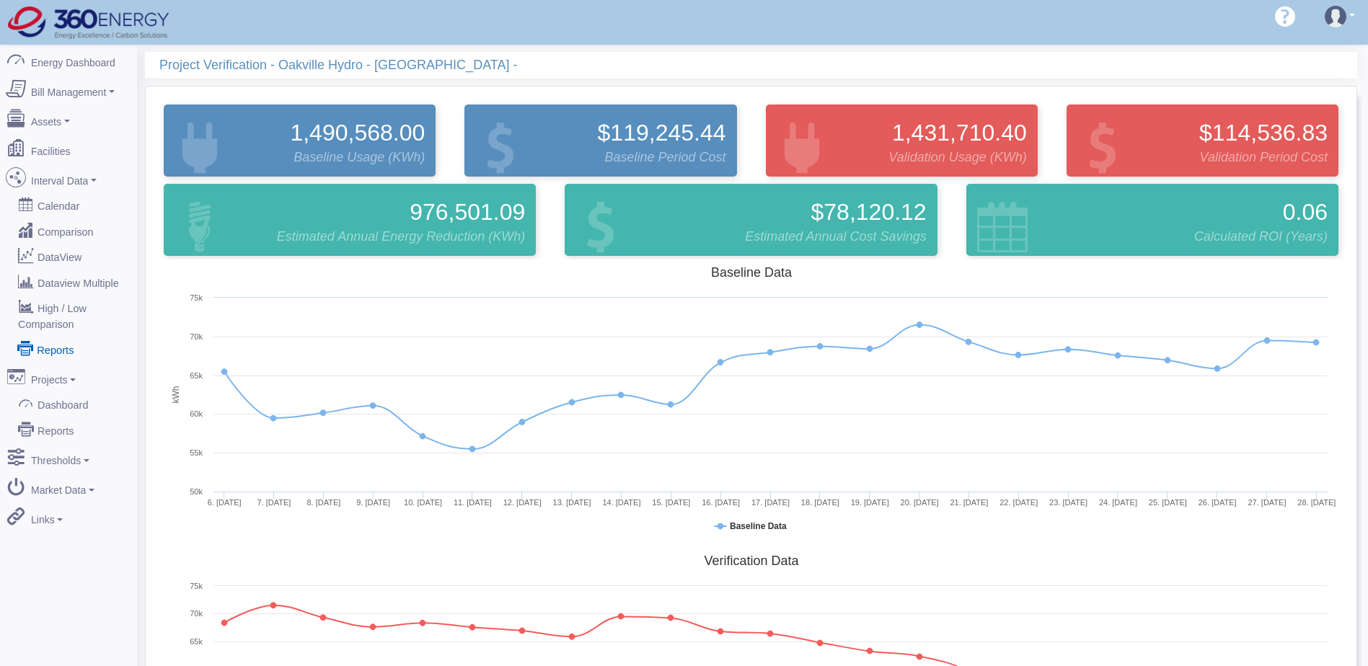
click at [66, 336] on link "Reports" at bounding box center [69, 349] width 140 height 26
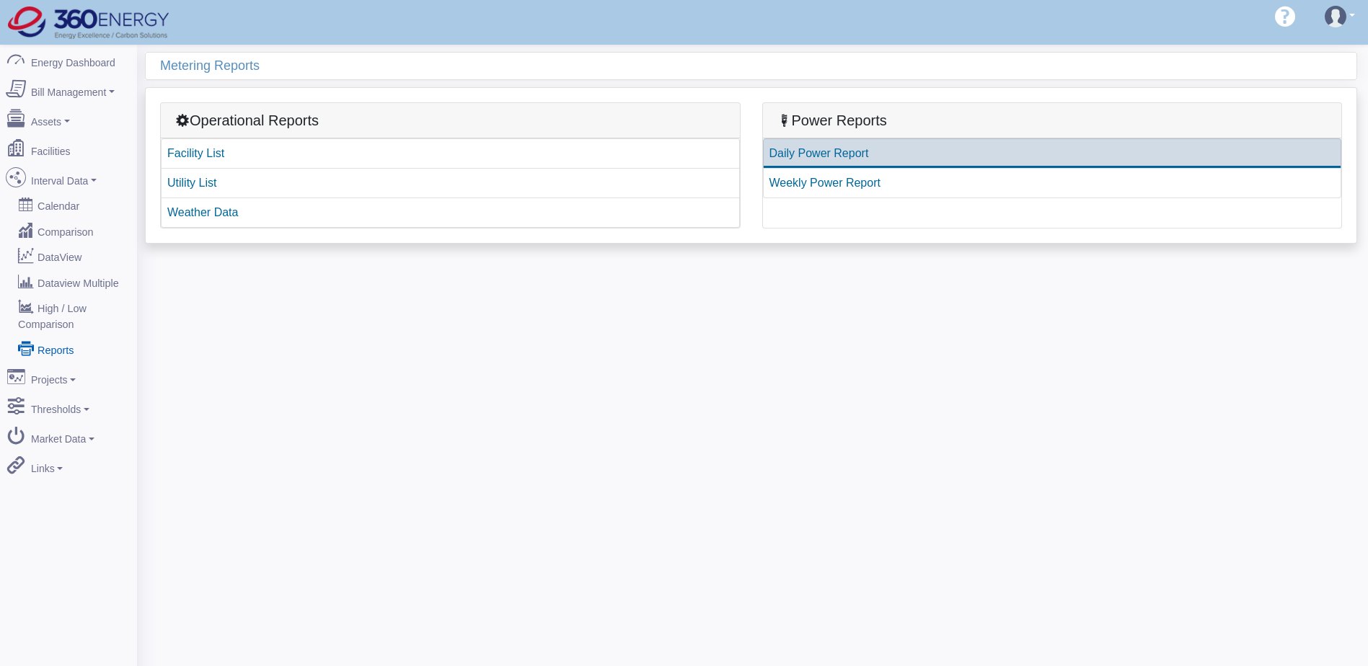
click at [843, 151] on link "Daily Power Report" at bounding box center [1052, 153] width 579 height 30
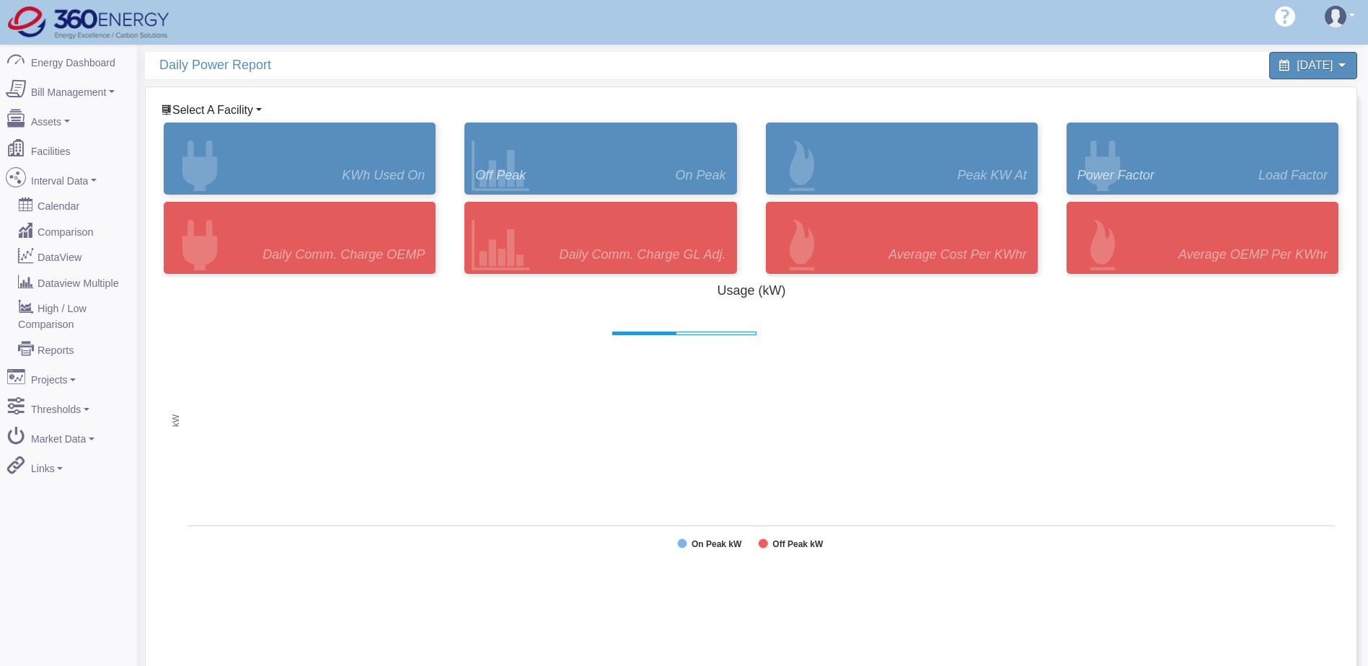
click at [239, 108] on span "Select A Facility" at bounding box center [212, 110] width 81 height 12
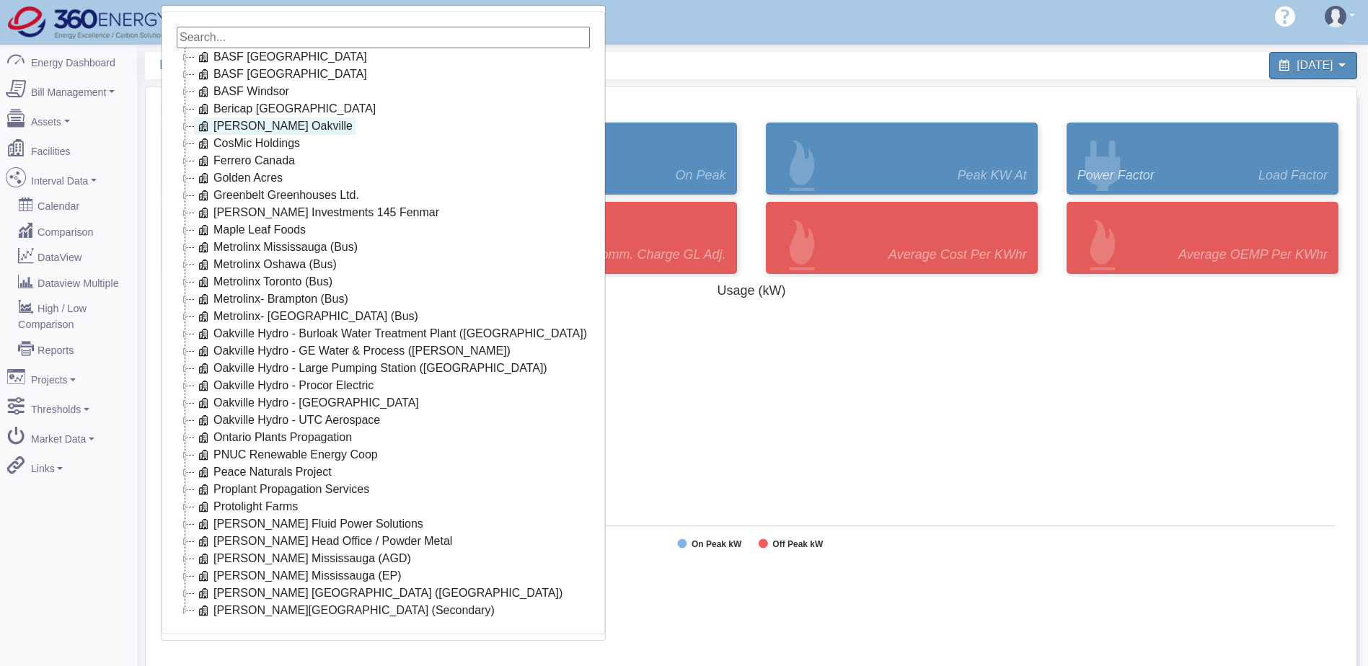
click at [272, 125] on link "[PERSON_NAME] Oakville" at bounding box center [274, 126] width 161 height 17
